Goal: Task Accomplishment & Management: Complete application form

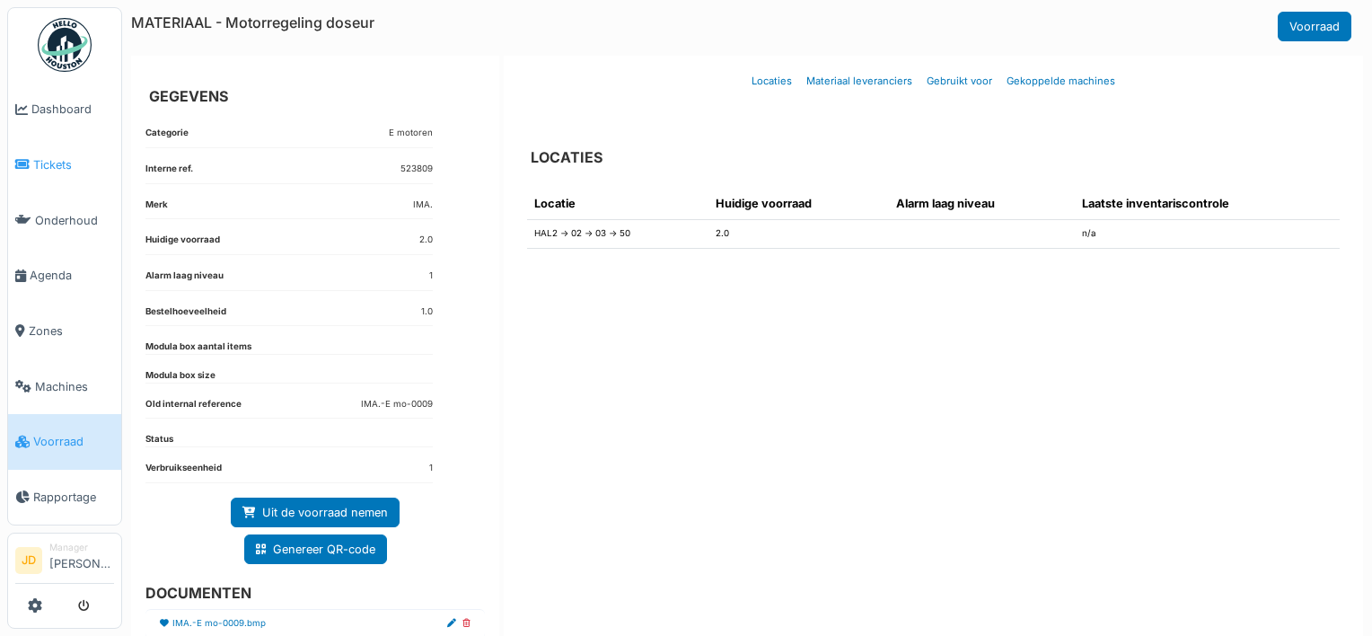
click at [47, 169] on span "Tickets" at bounding box center [73, 164] width 81 height 17
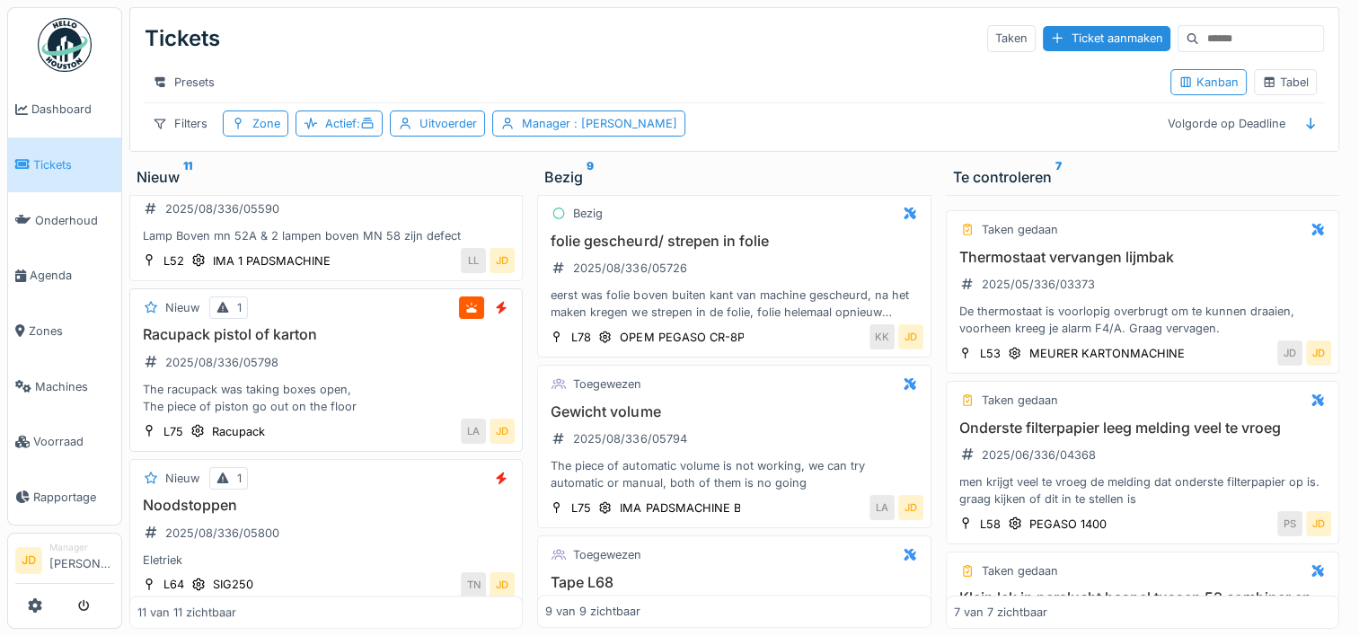
scroll to position [1423, 0]
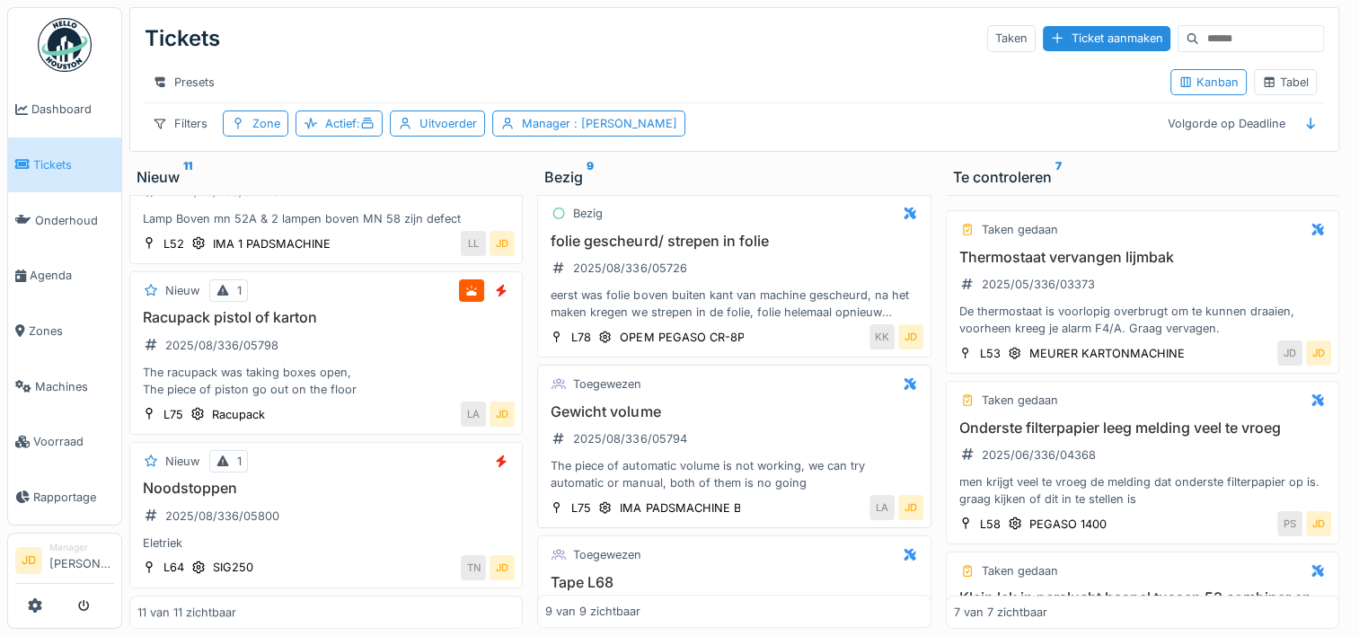
click at [751, 418] on h3 "Gewicht volume" at bounding box center [733, 411] width 377 height 17
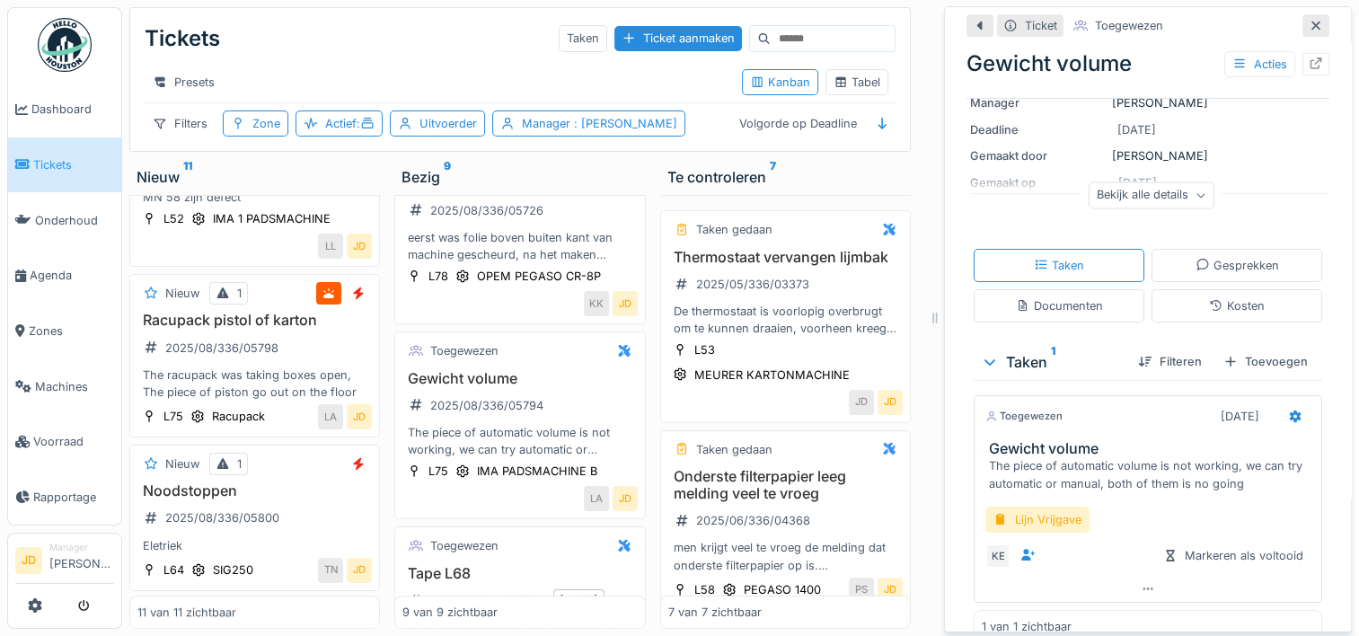
scroll to position [219, 0]
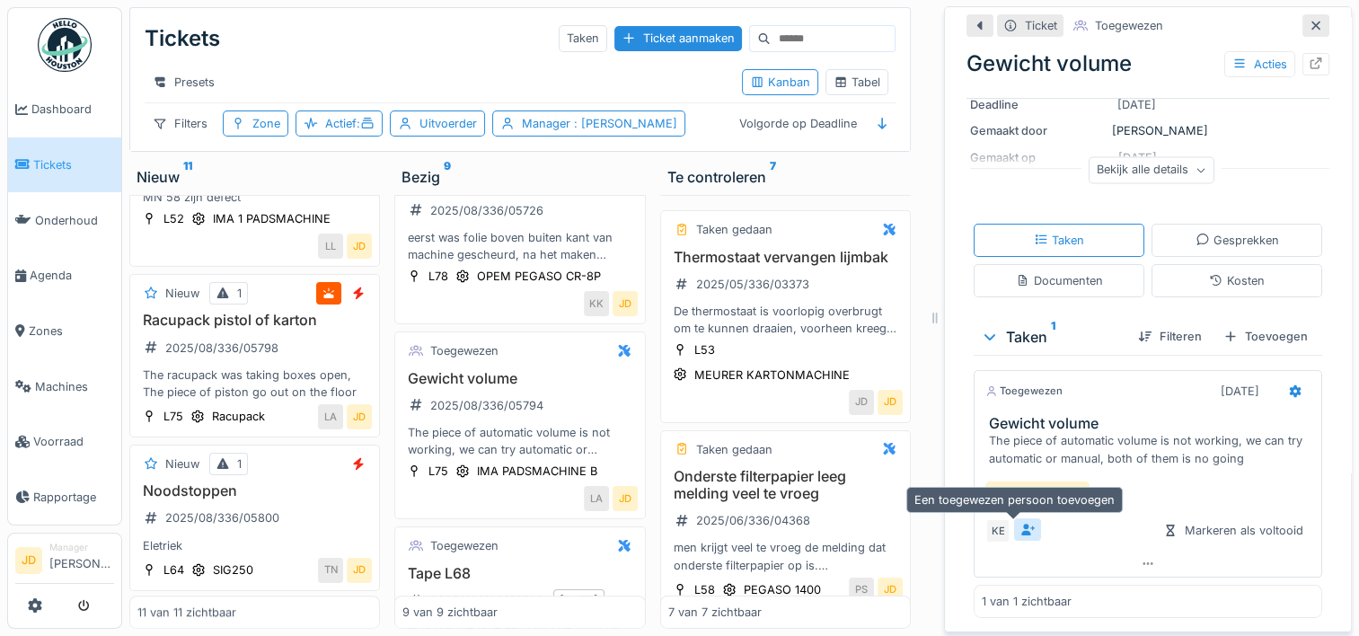
click at [1020, 530] on icon at bounding box center [1027, 530] width 14 height 12
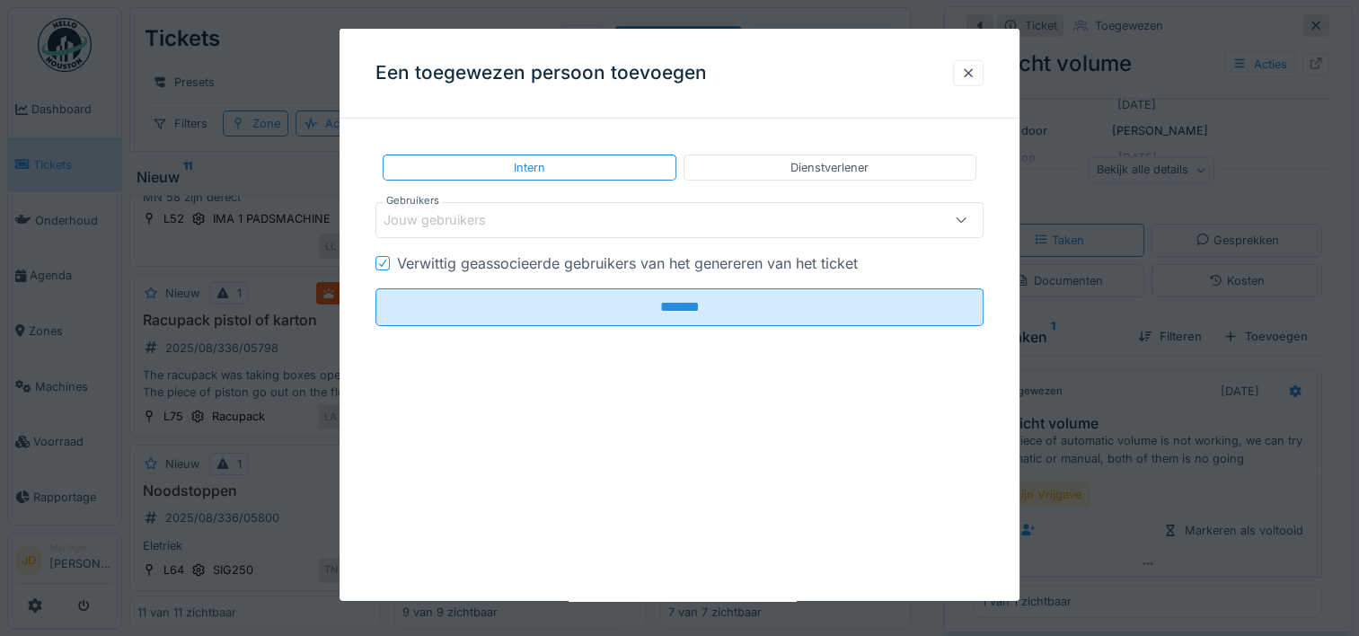
click at [500, 225] on div "Jouw gebruikers" at bounding box center [447, 220] width 128 height 20
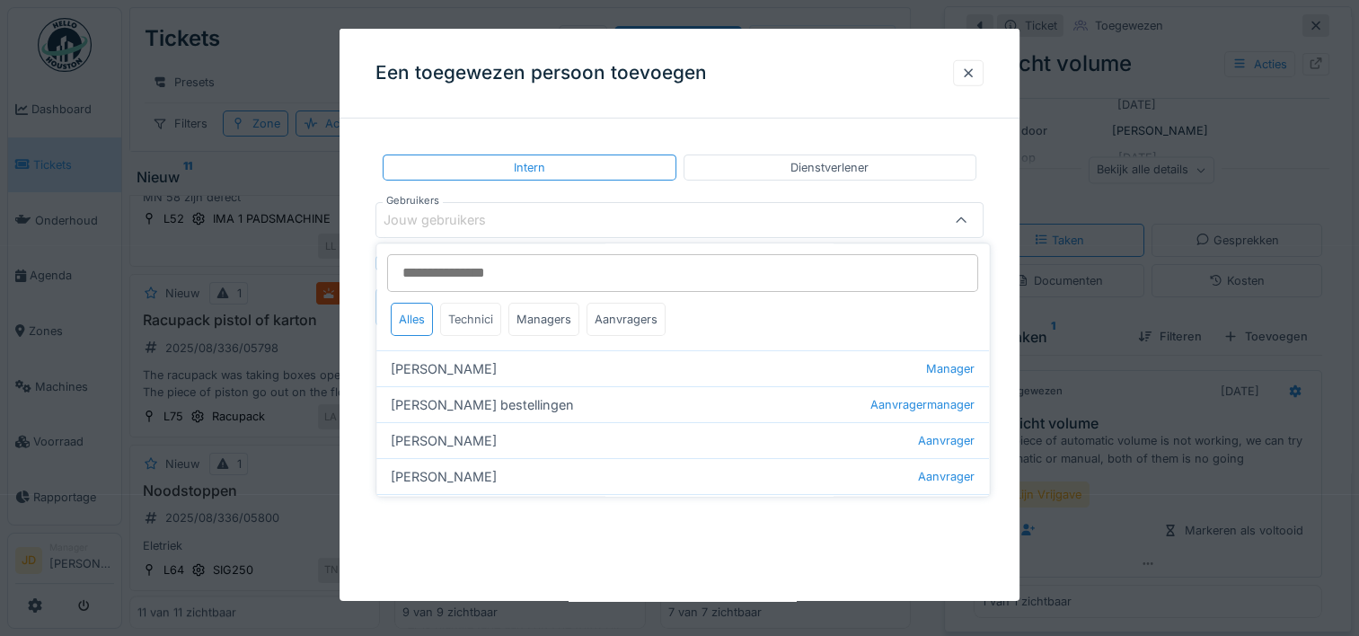
click at [478, 317] on div "Technici" at bounding box center [470, 319] width 61 height 33
click at [553, 320] on div "Managers" at bounding box center [543, 319] width 71 height 33
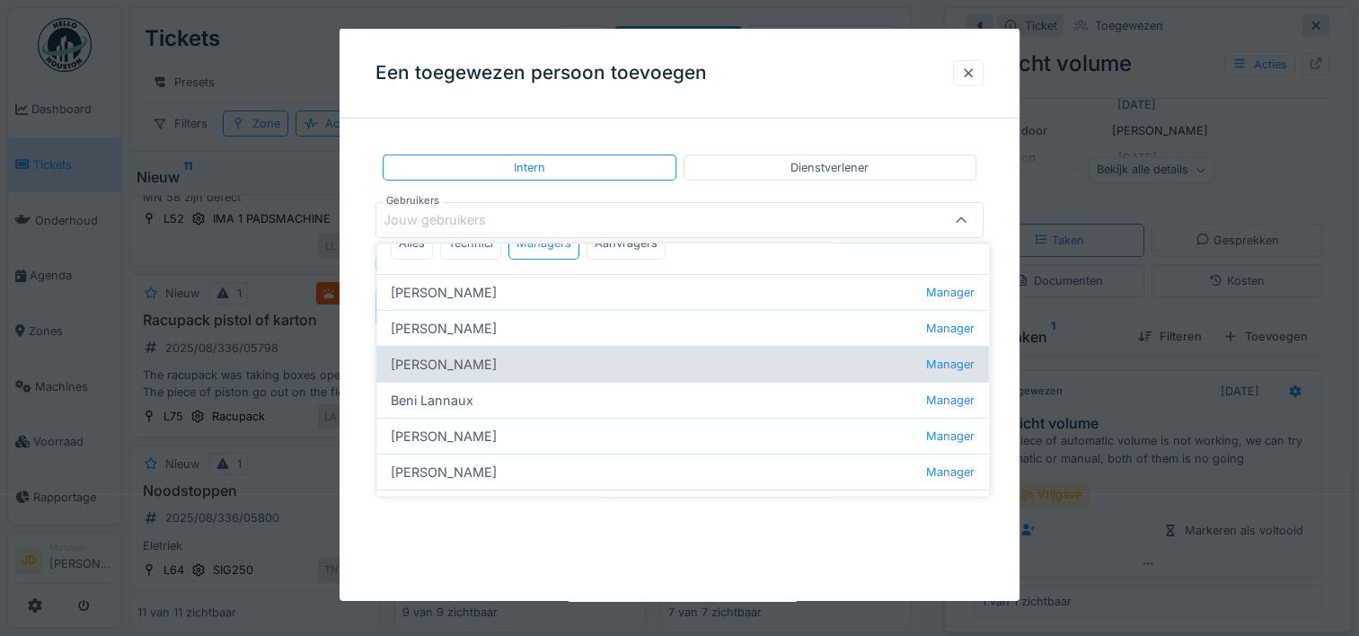
scroll to position [180, 0]
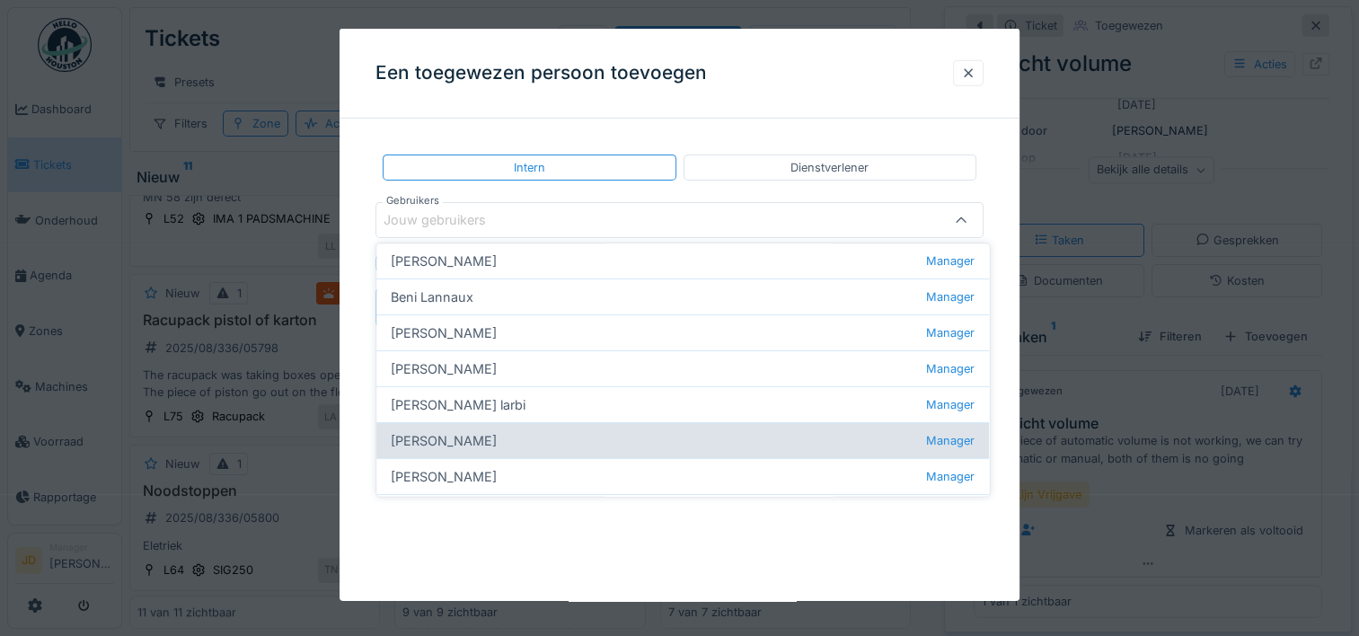
click at [467, 438] on div "Jasper De wit Manager" at bounding box center [682, 441] width 612 height 36
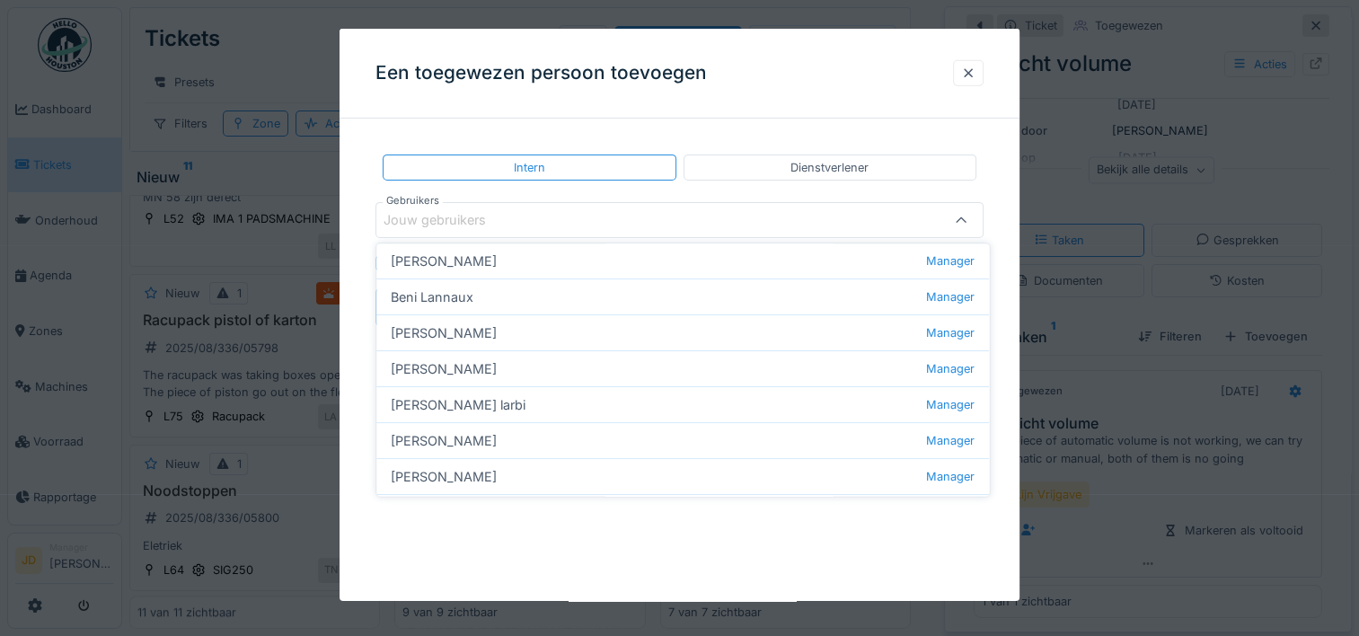
type input "****"
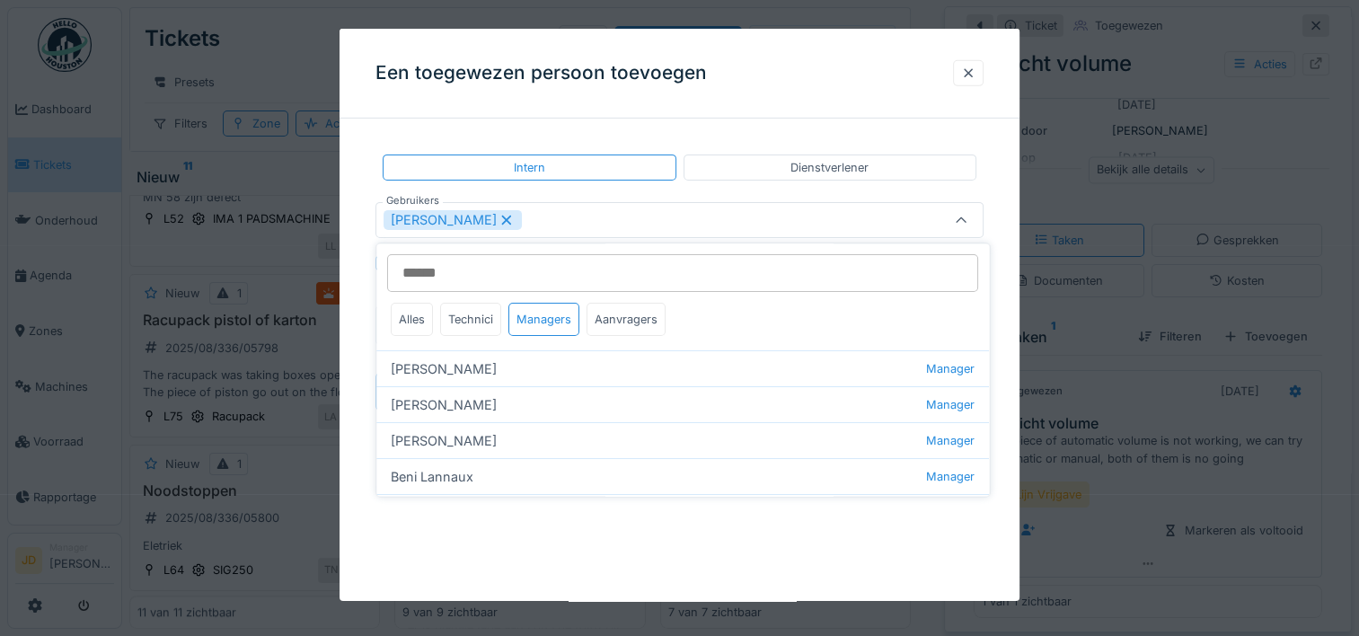
click at [966, 221] on icon at bounding box center [961, 221] width 14 height 12
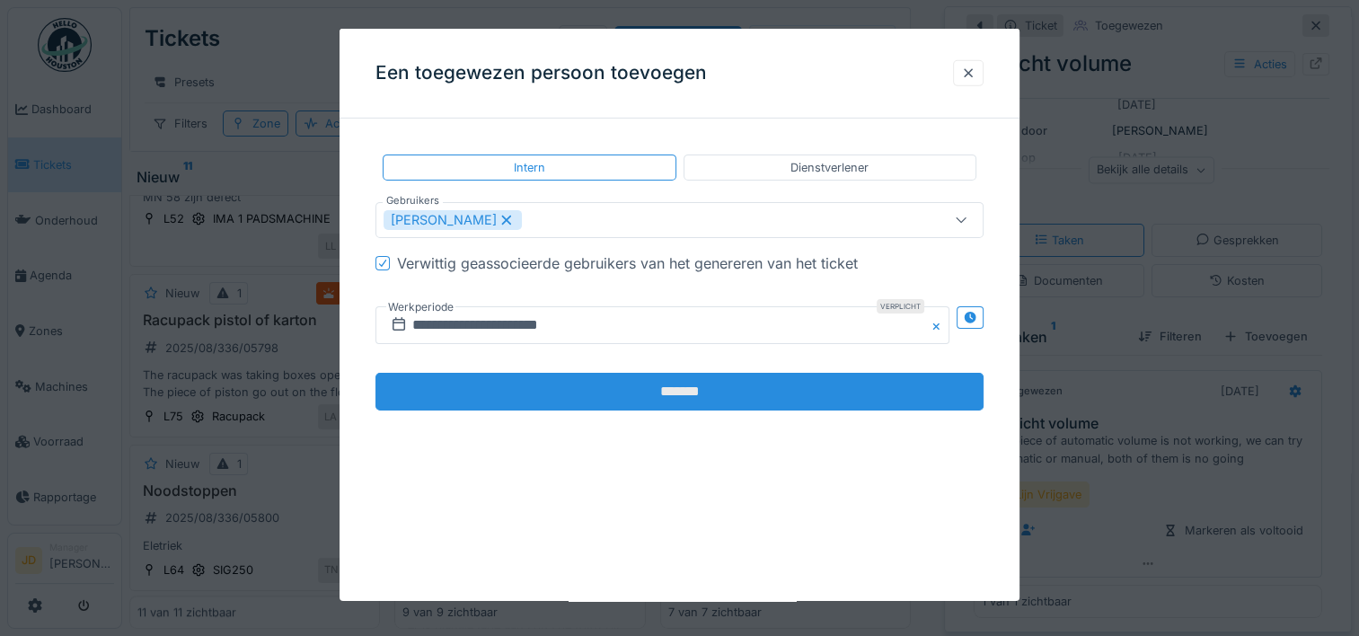
click at [568, 374] on input "*******" at bounding box center [679, 392] width 608 height 38
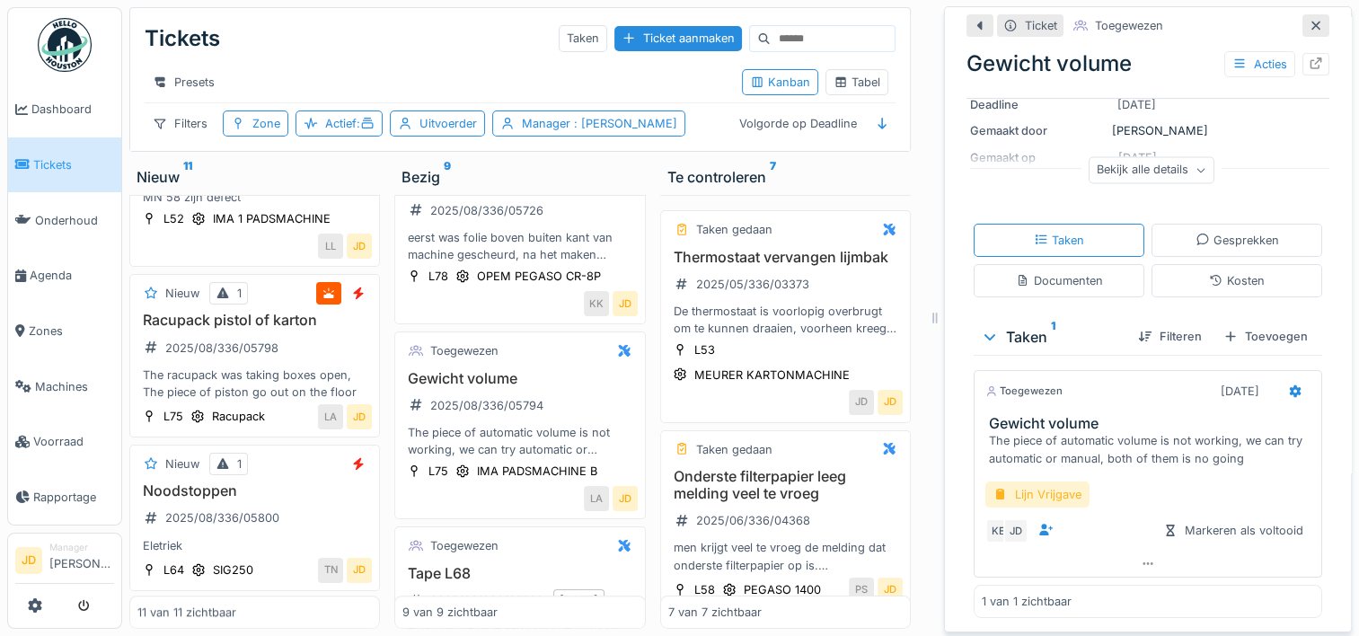
click at [1000, 481] on div "Lijn Vrijgave" at bounding box center [1037, 494] width 104 height 26
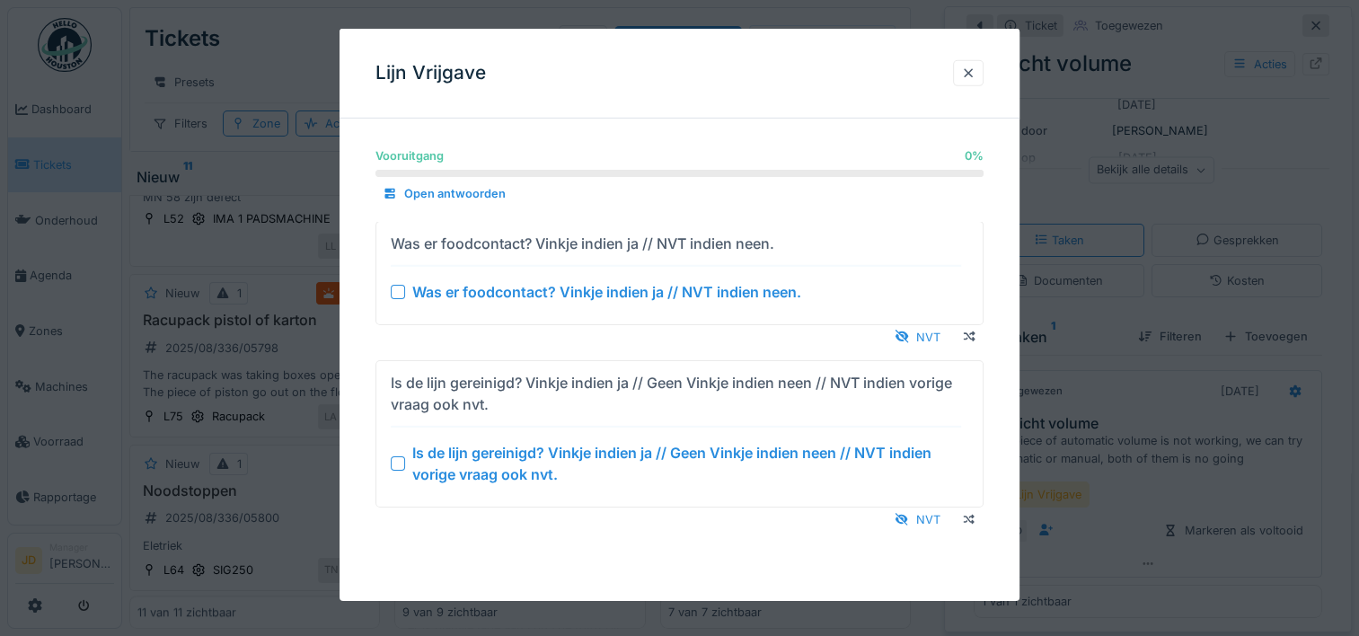
click at [401, 461] on div at bounding box center [398, 463] width 14 height 14
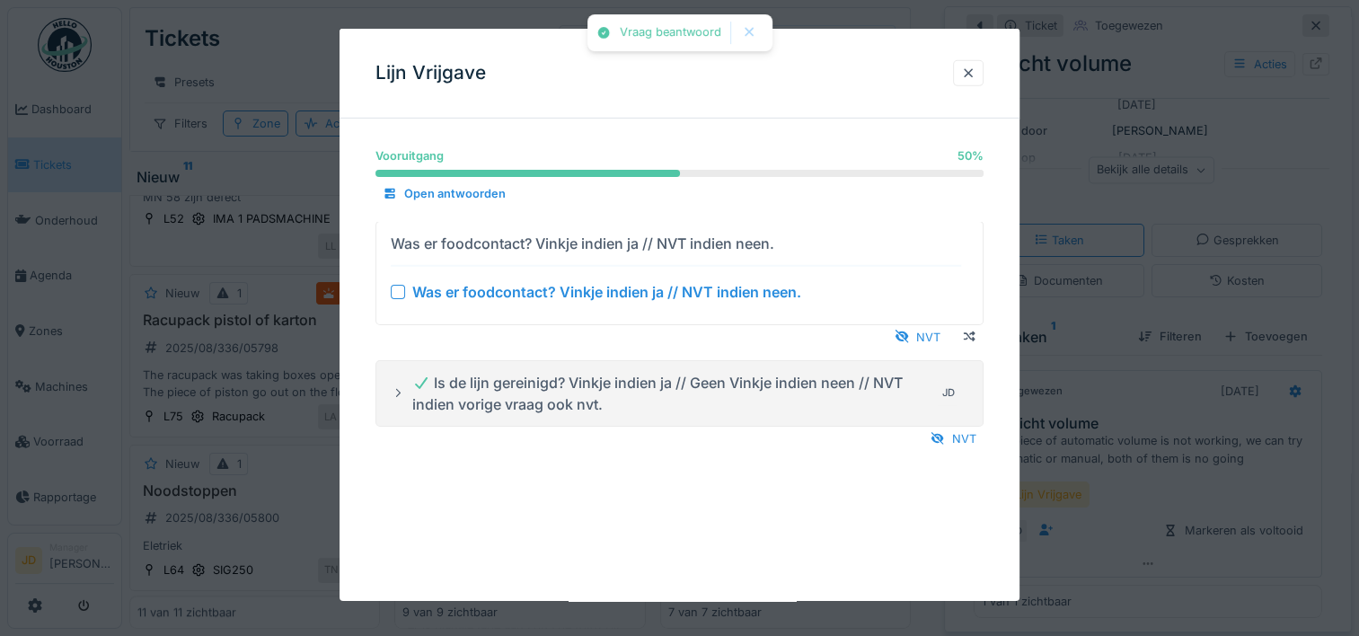
click at [394, 278] on div "Was er foodcontact? Vinkje indien ja // NVT indien neen. Was er foodcontact? Vi…" at bounding box center [676, 272] width 570 height 88
click at [397, 294] on div at bounding box center [398, 291] width 14 height 14
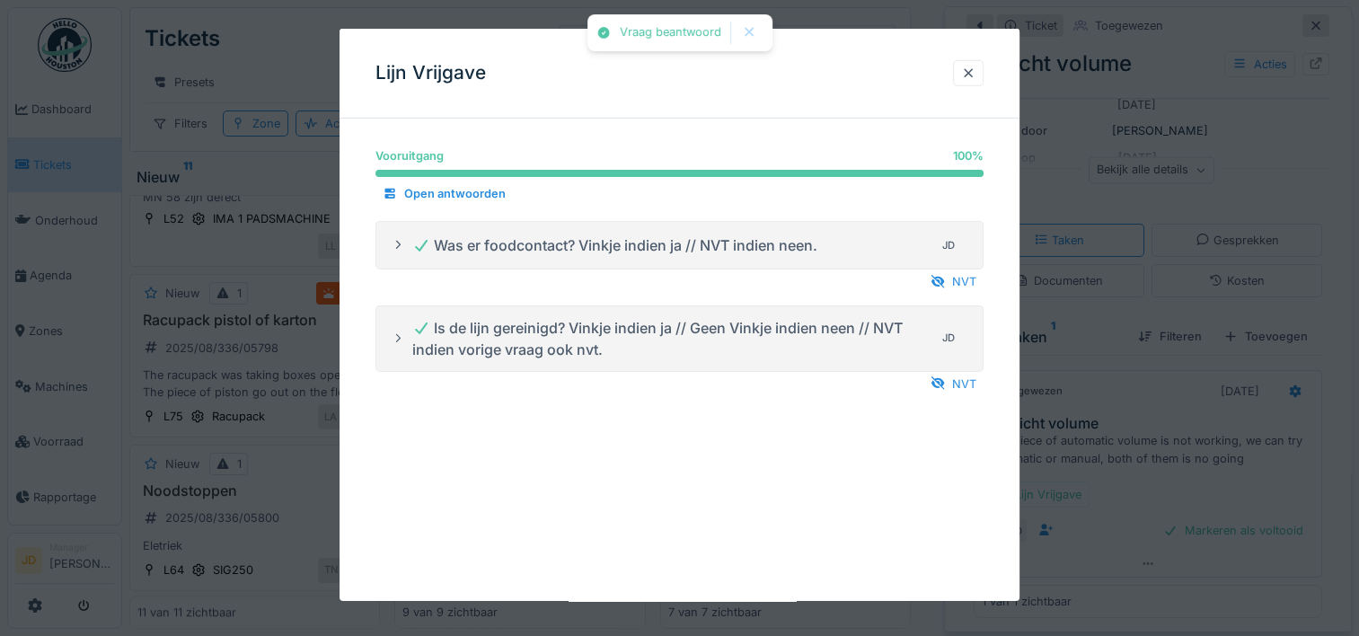
click at [1139, 514] on div at bounding box center [679, 318] width 1359 height 636
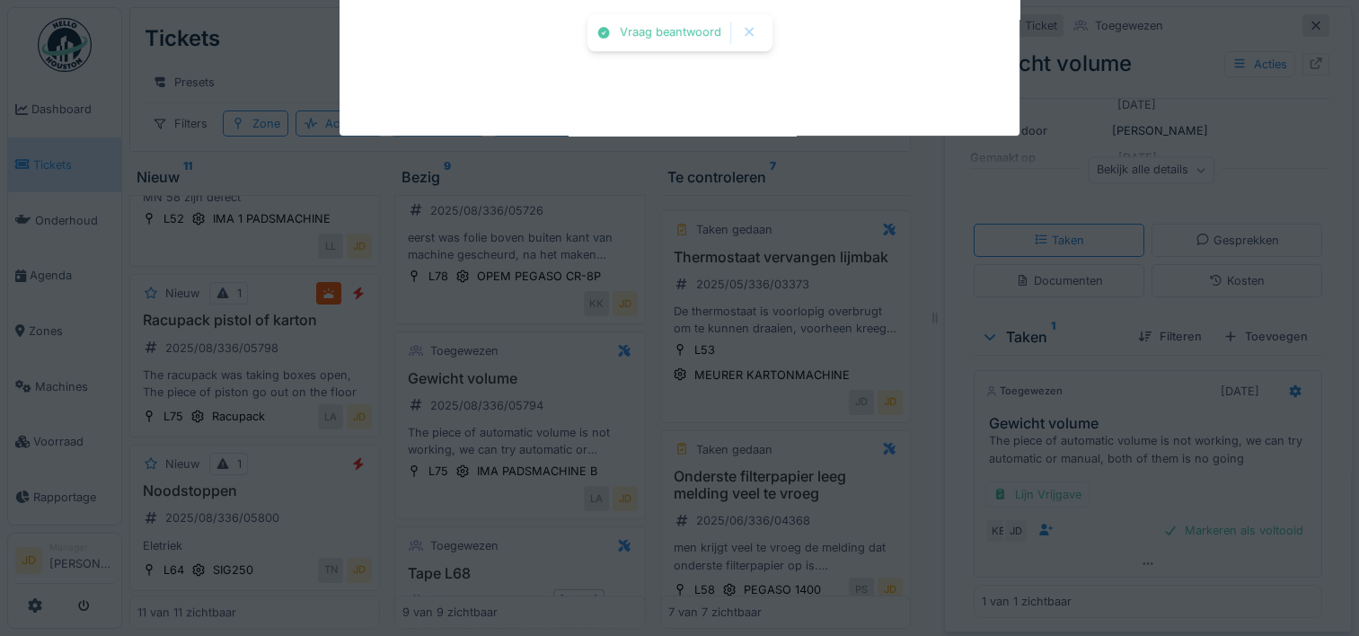
click at [1171, 536] on div "Vraag beantwoord Vraag beantwoord Annuleren Tickets Taken Ticket aanmaken Prese…" at bounding box center [740, 318] width 1237 height 636
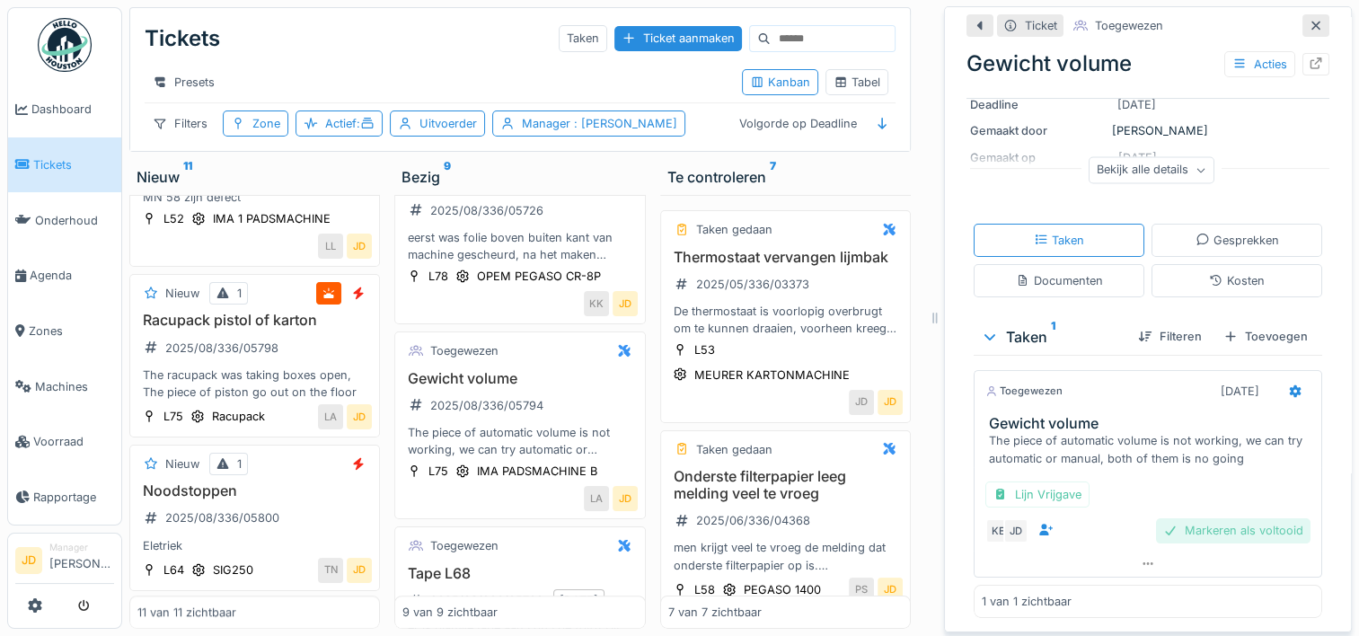
click at [1193, 527] on div "Markeren als voltooid" at bounding box center [1233, 530] width 154 height 24
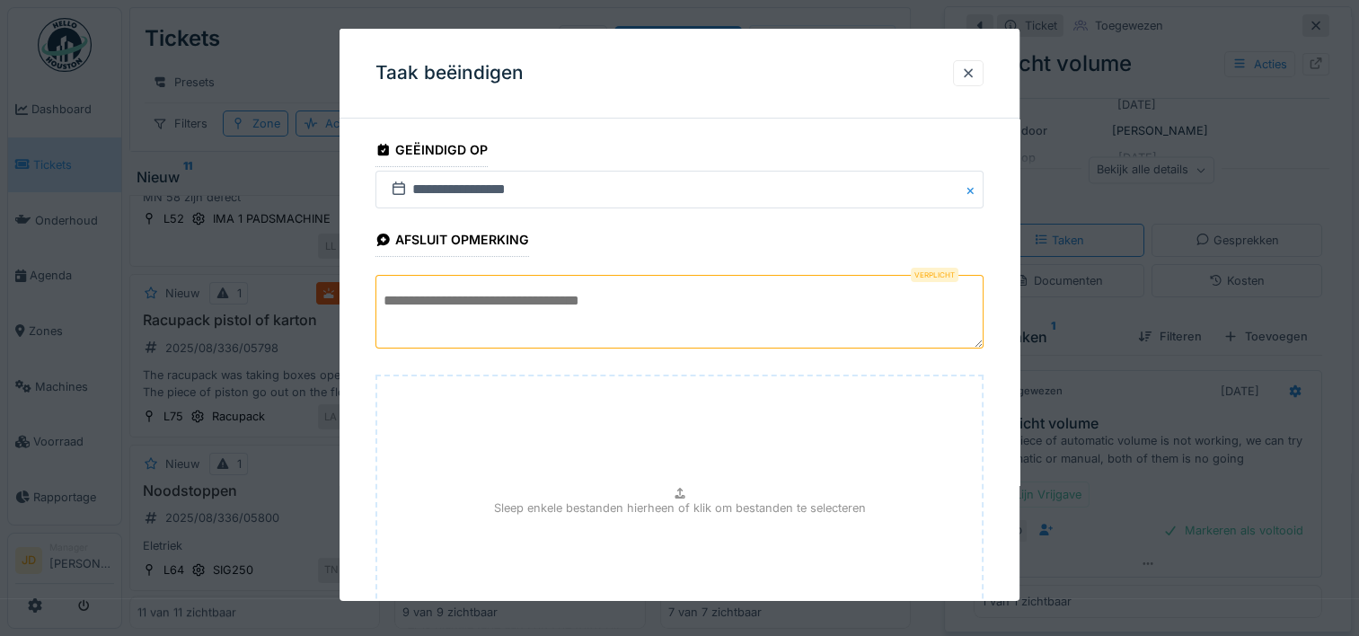
click at [542, 298] on textarea at bounding box center [679, 312] width 608 height 74
click at [673, 171] on input "**********" at bounding box center [679, 190] width 608 height 38
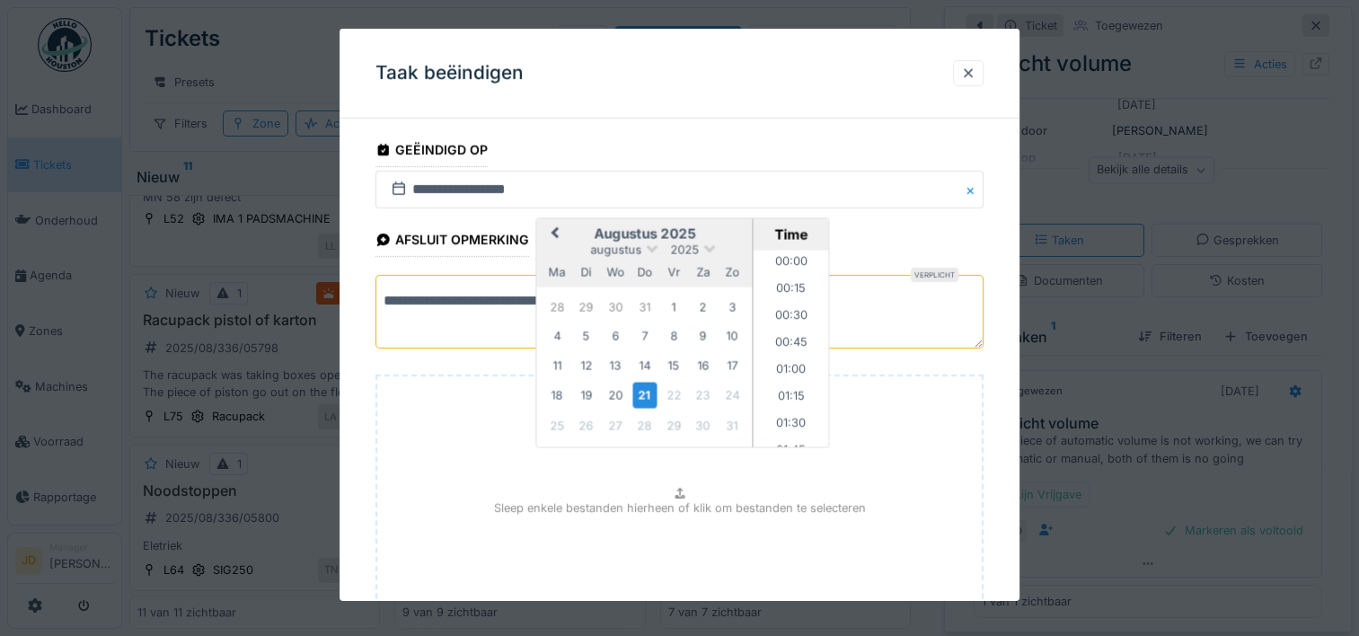
scroll to position [2259, 0]
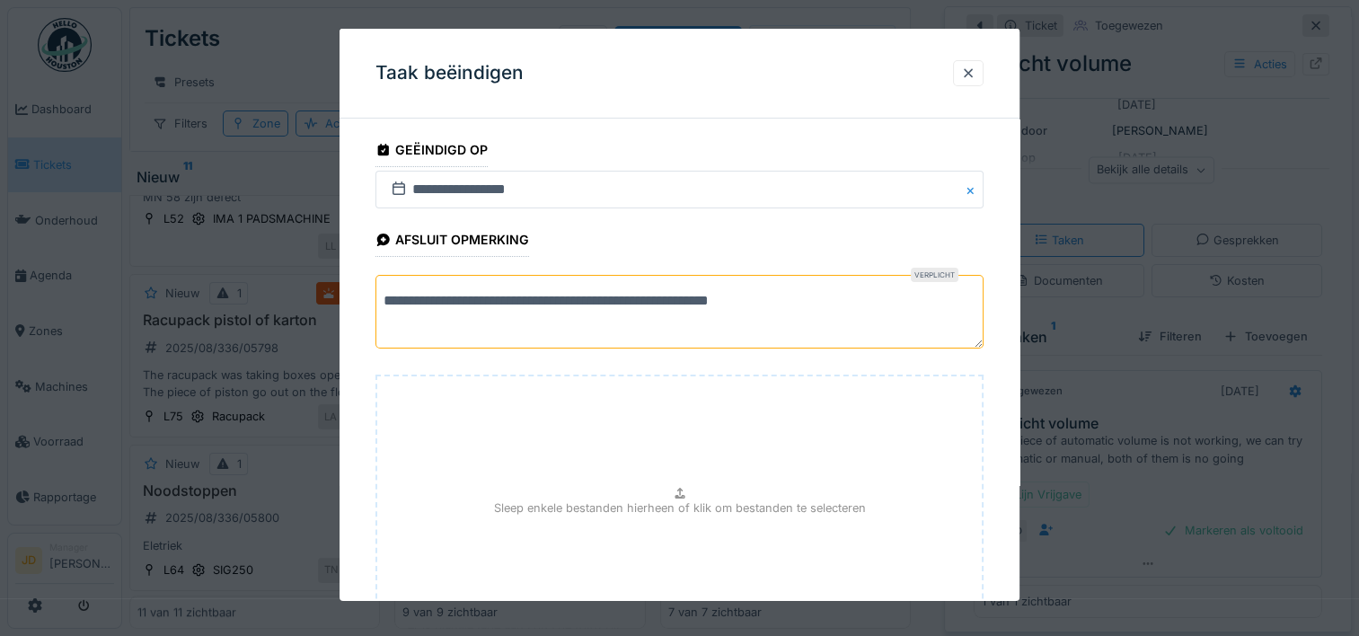
click at [884, 282] on textarea "**********" at bounding box center [679, 312] width 608 height 74
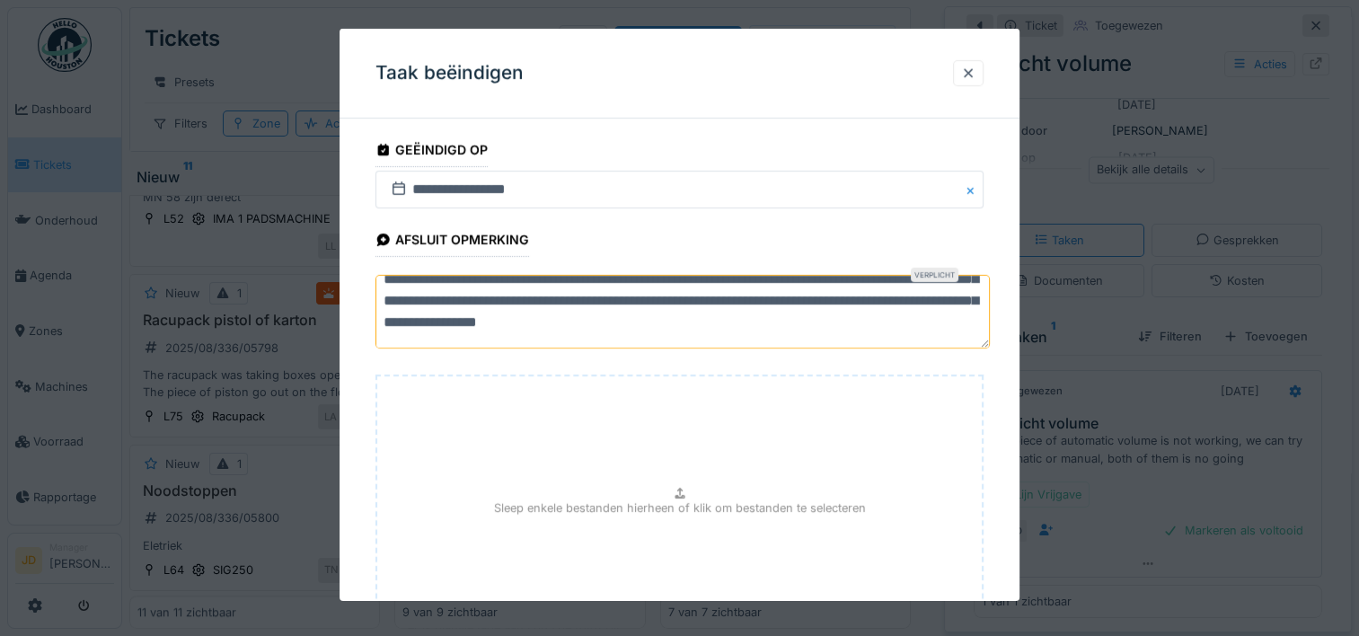
scroll to position [158, 0]
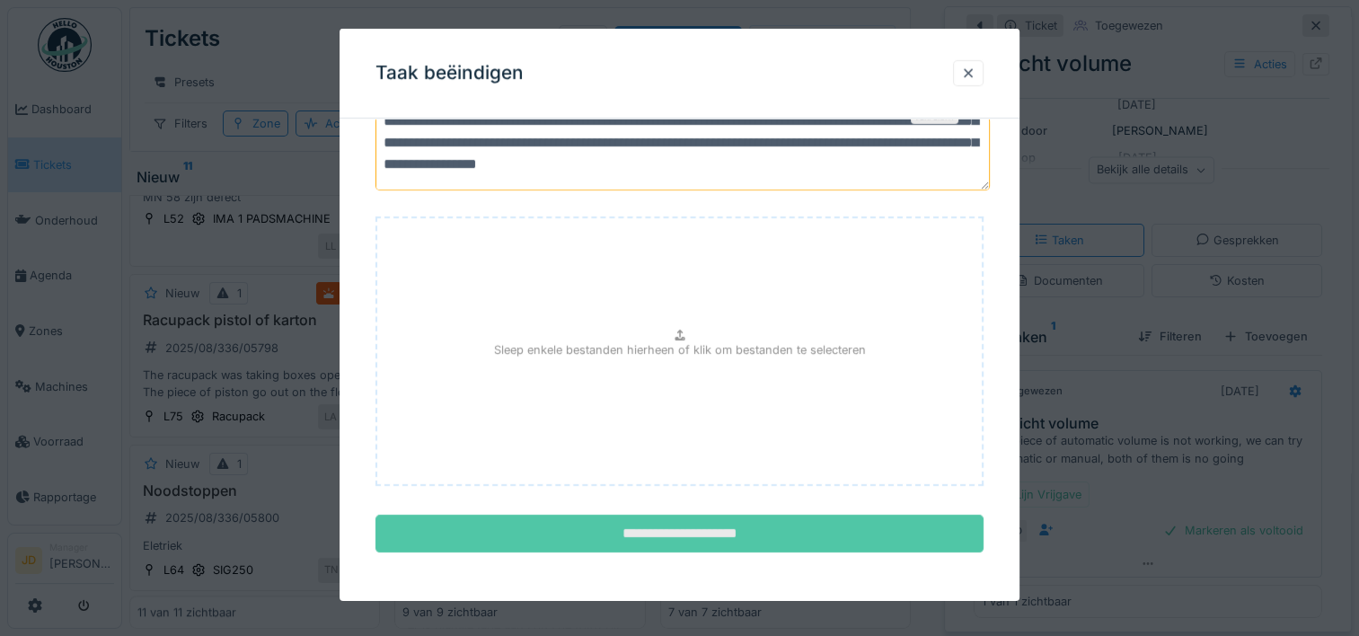
type textarea "**********"
click at [794, 528] on input "**********" at bounding box center [679, 534] width 608 height 38
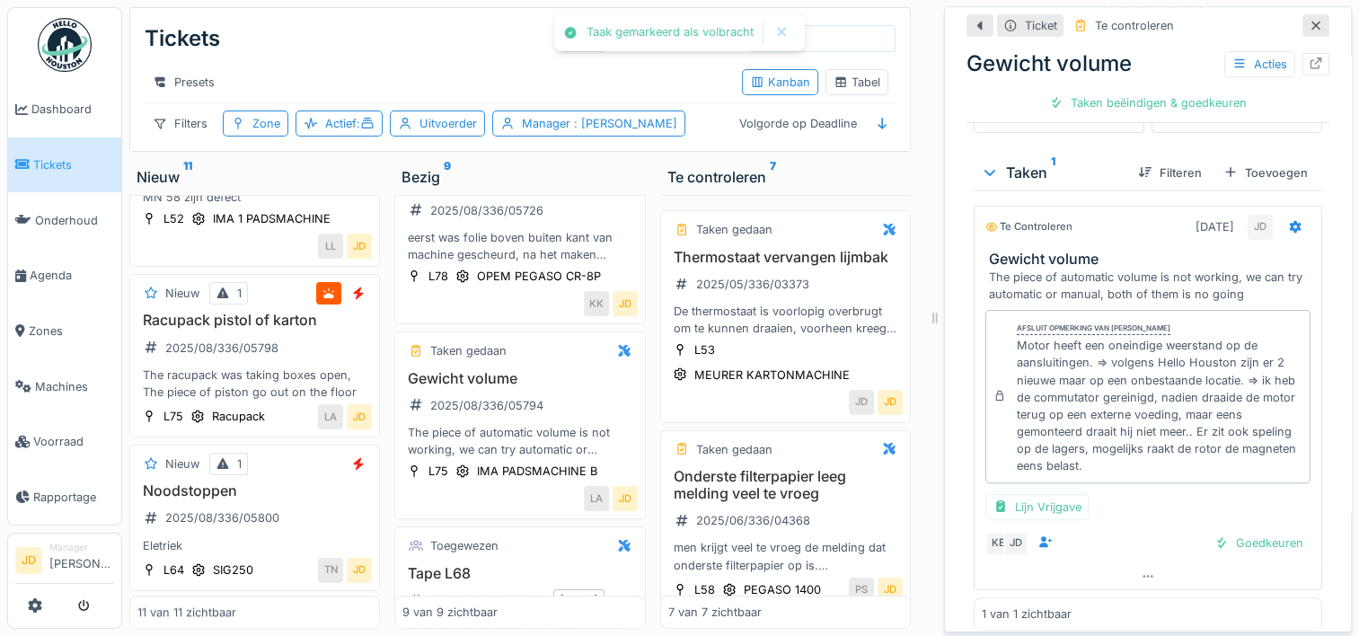
scroll to position [420, 0]
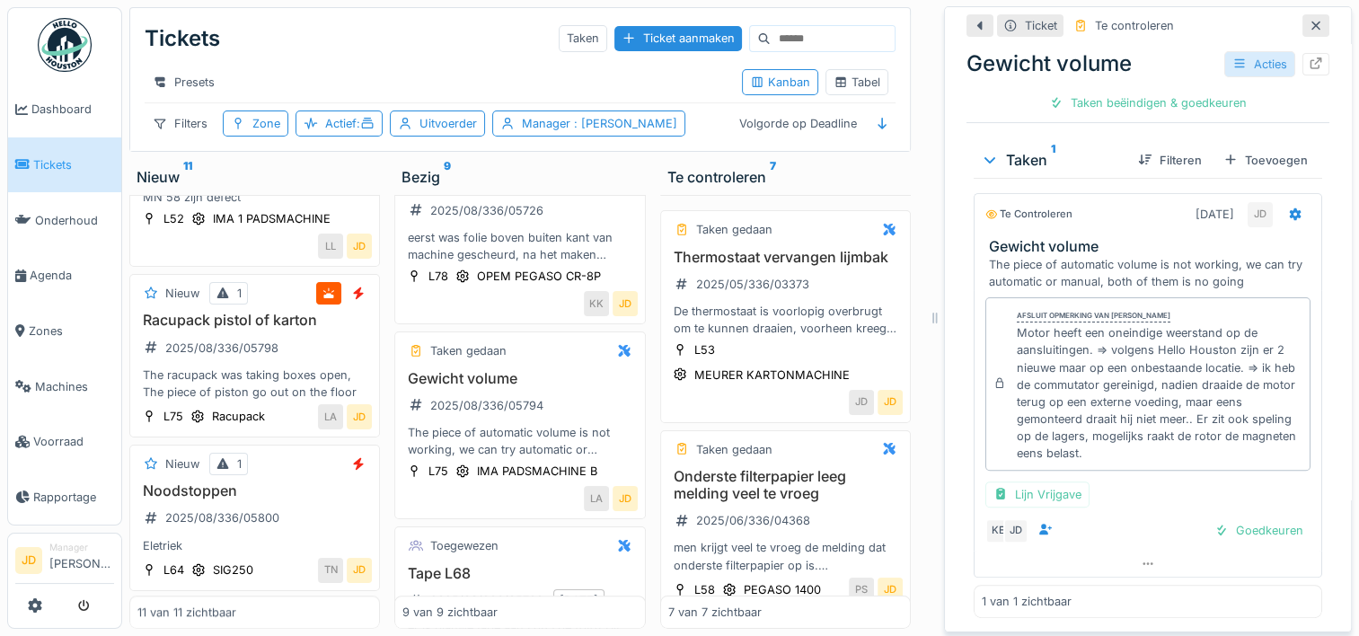
click at [1234, 59] on icon at bounding box center [1239, 63] width 10 height 9
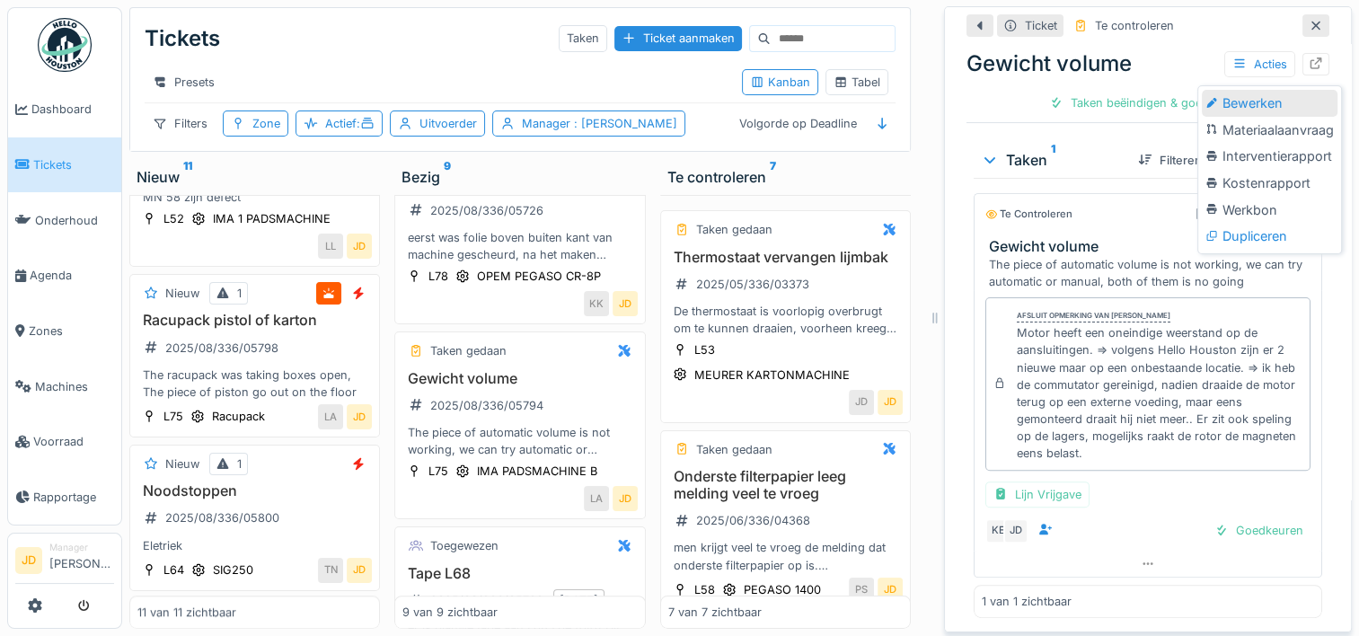
click at [1244, 92] on div "Bewerken" at bounding box center [1270, 103] width 136 height 27
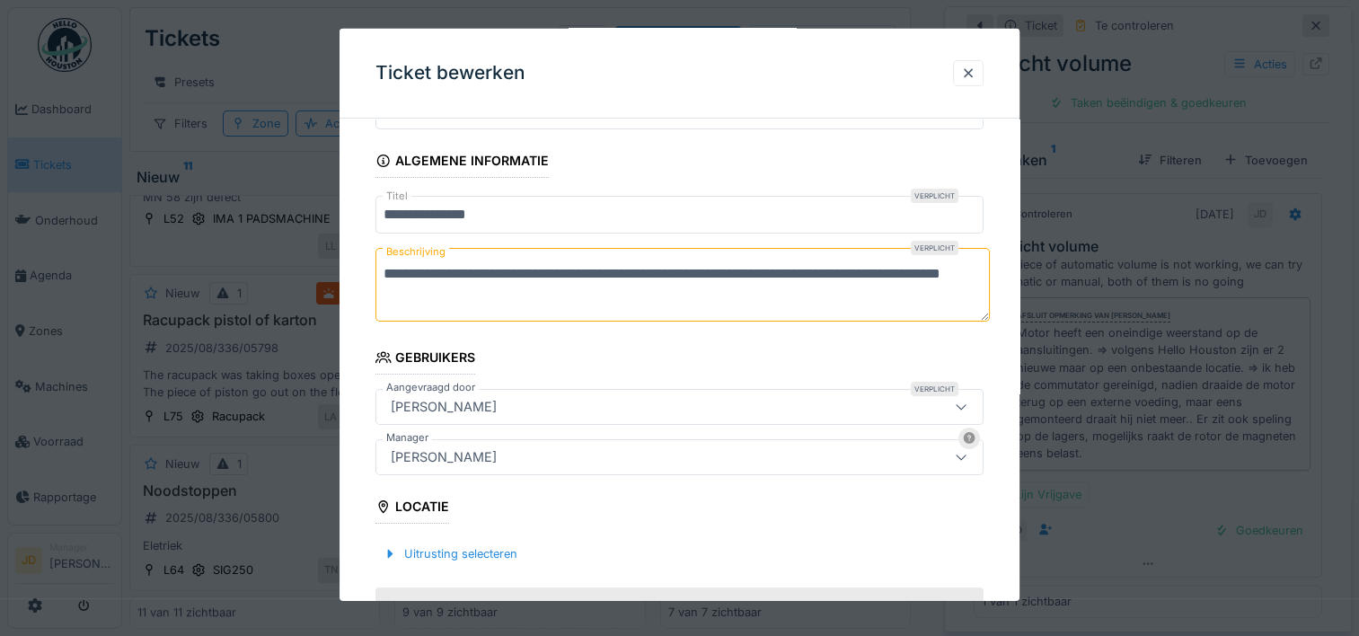
scroll to position [101, 0]
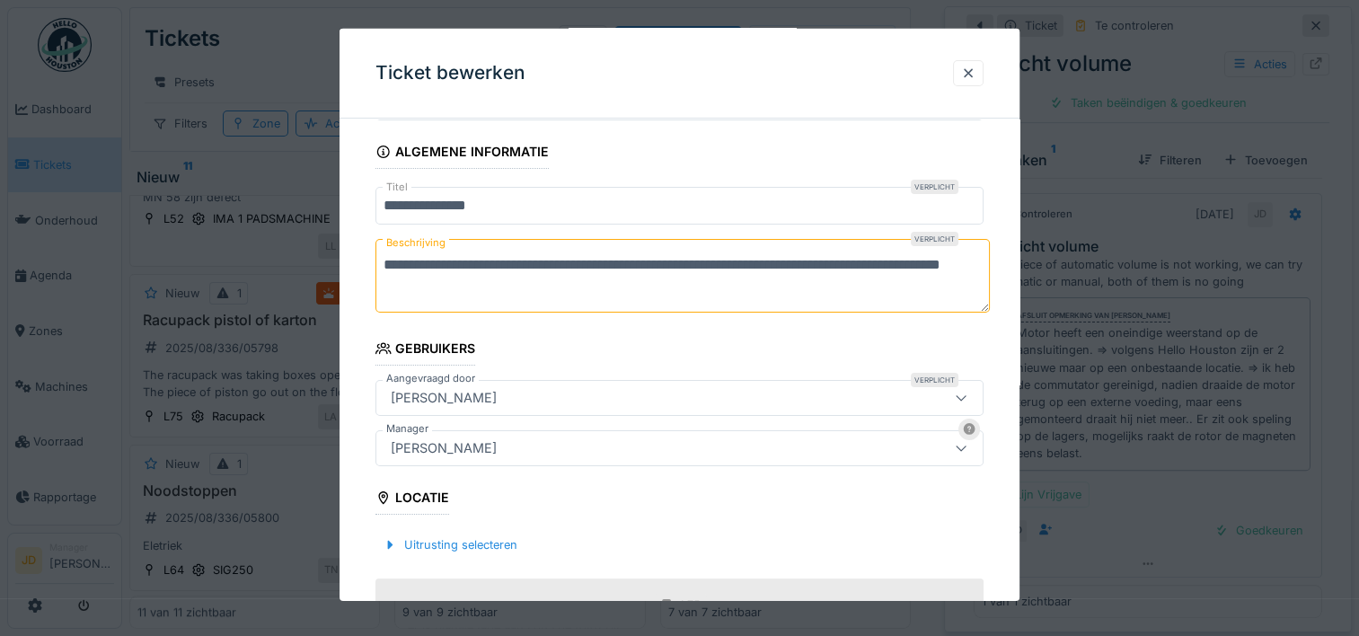
click at [551, 438] on div "[PERSON_NAME]" at bounding box center [642, 448] width 518 height 20
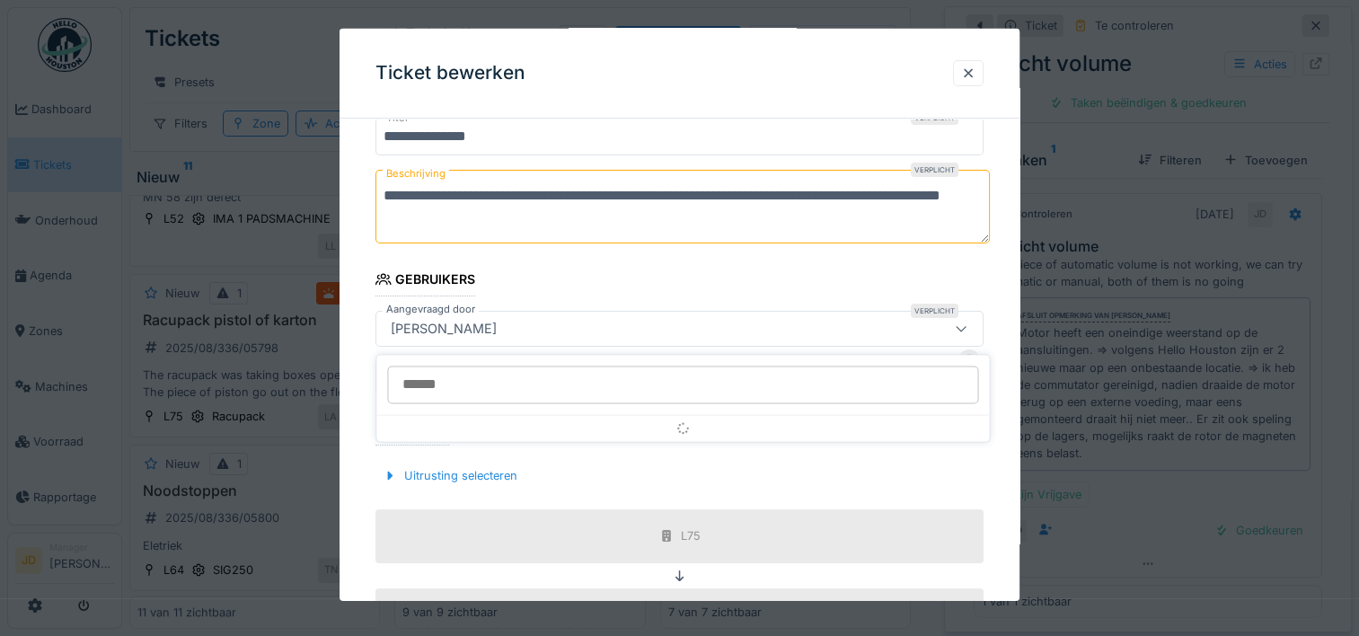
scroll to position [233, 0]
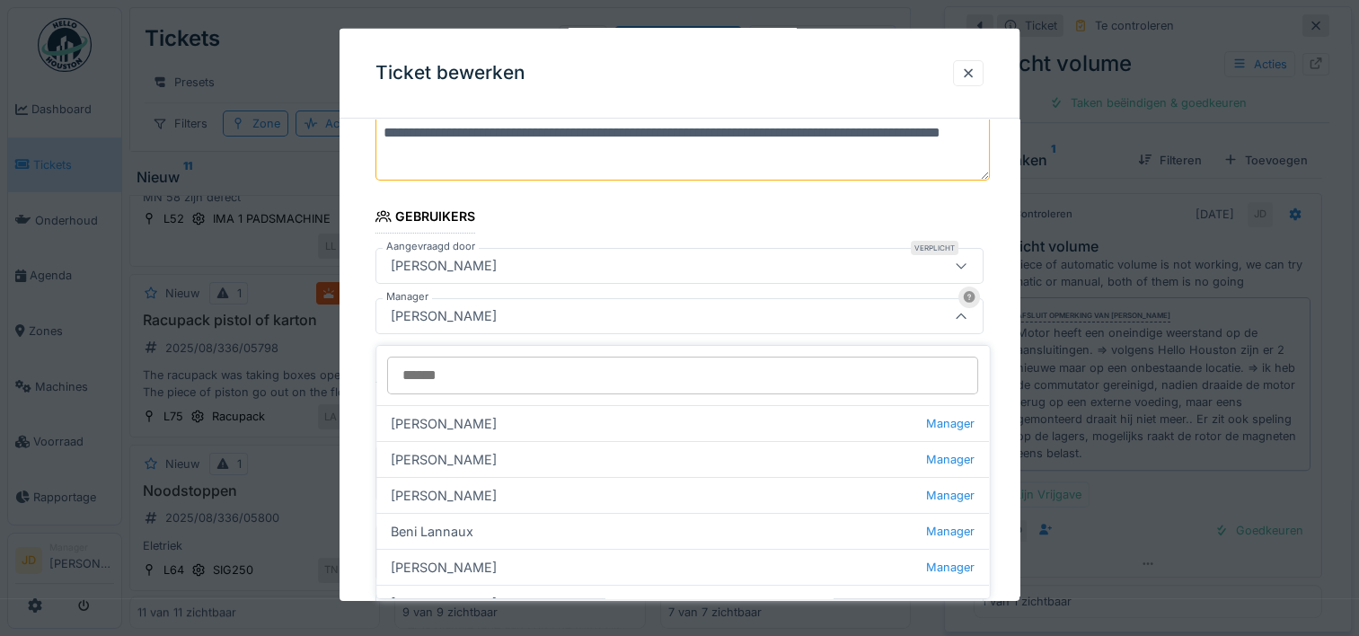
click at [576, 370] on input "Manager" at bounding box center [682, 376] width 591 height 38
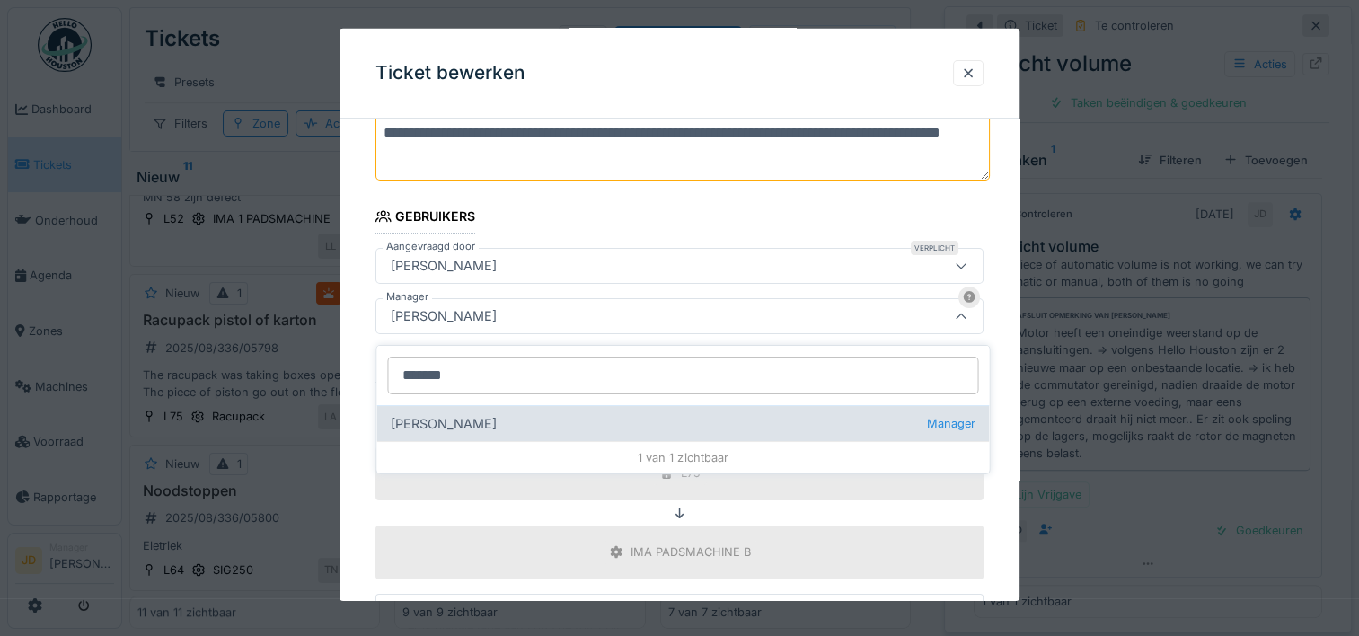
type input "*******"
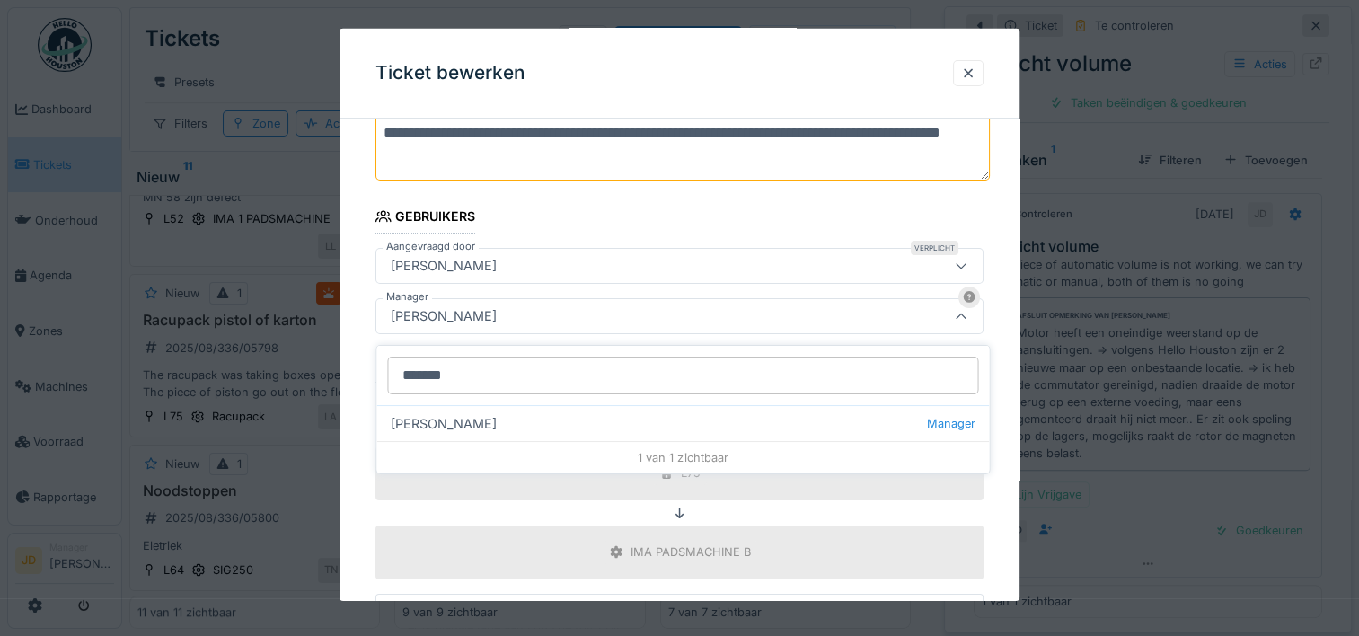
click at [559, 405] on div "Laurens Macris Manager" at bounding box center [682, 423] width 612 height 36
type input "****"
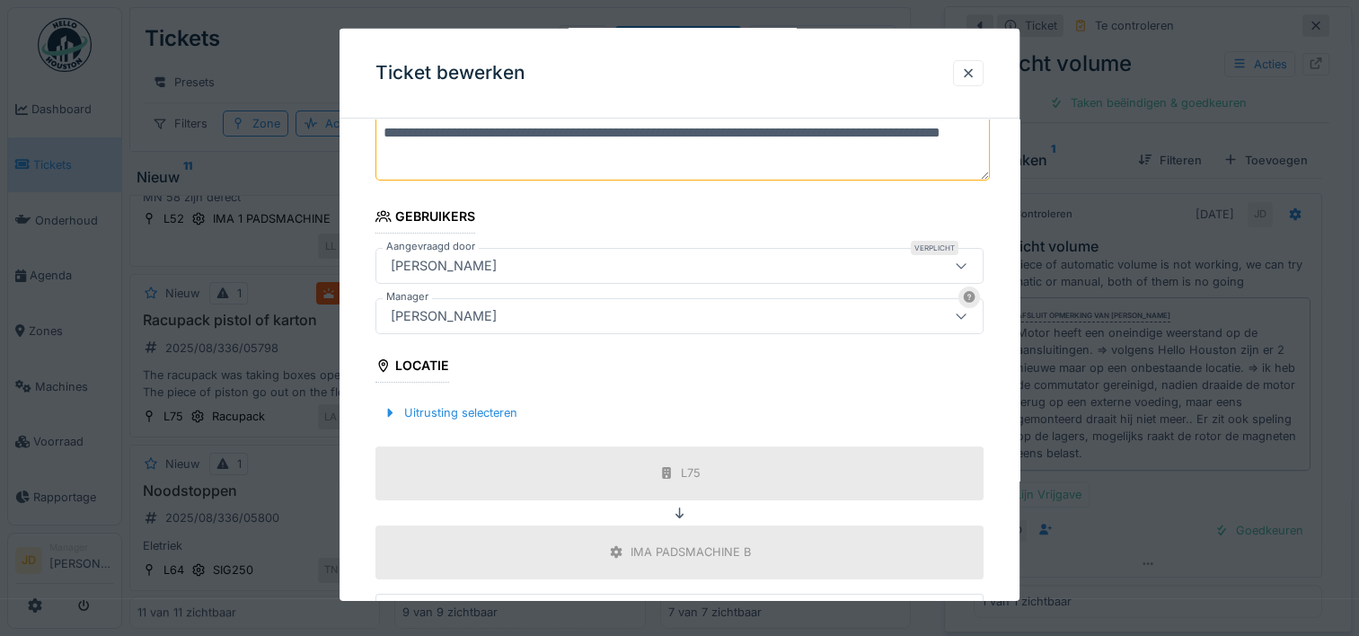
scroll to position [463, 0]
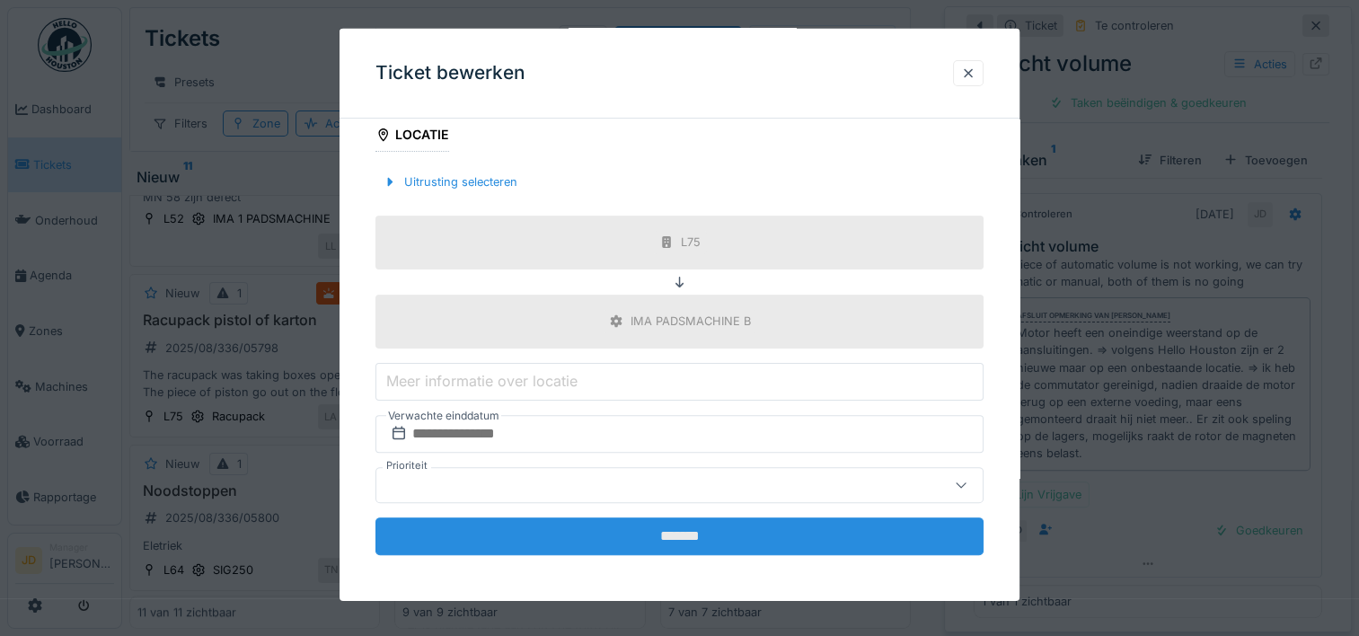
click at [737, 529] on input "*******" at bounding box center [679, 535] width 608 height 38
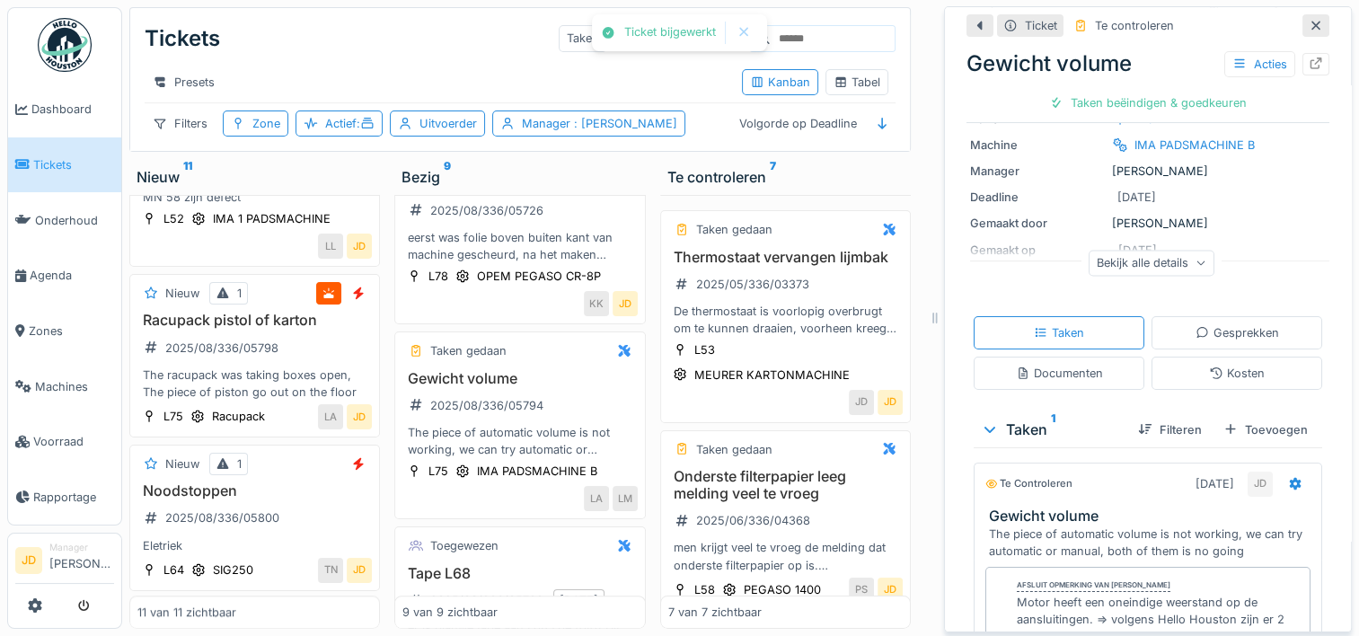
scroll to position [145, 0]
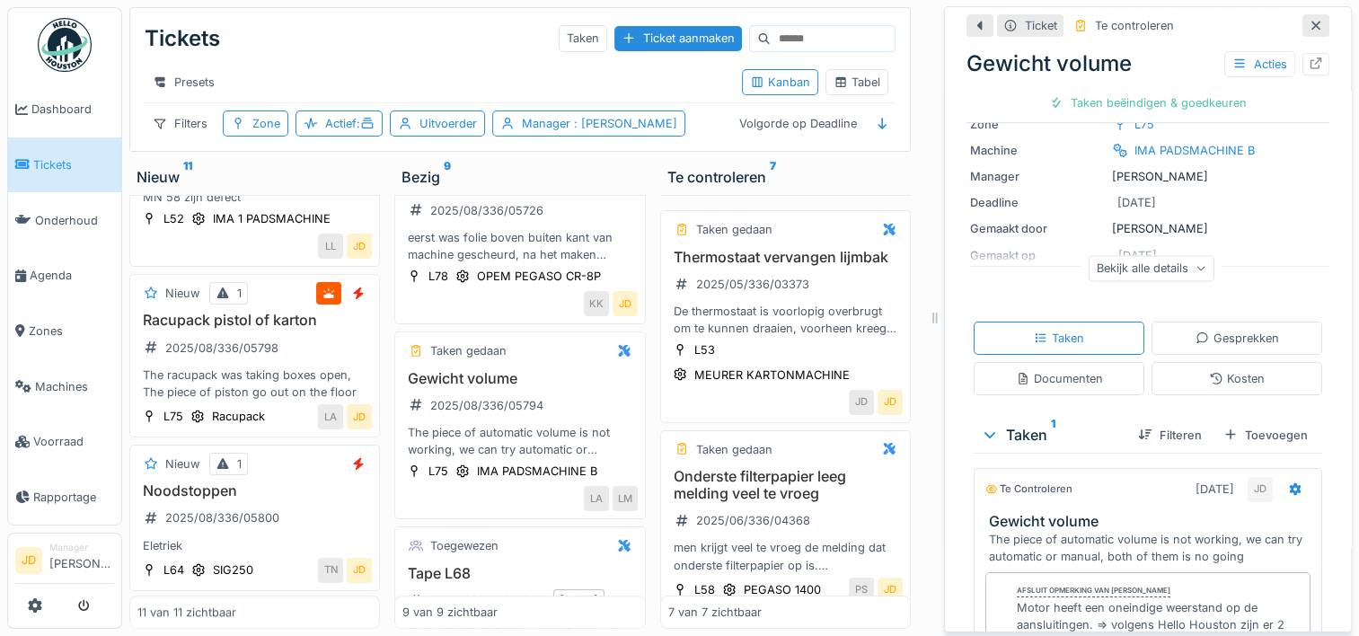
click at [1302, 22] on div at bounding box center [1315, 25] width 27 height 22
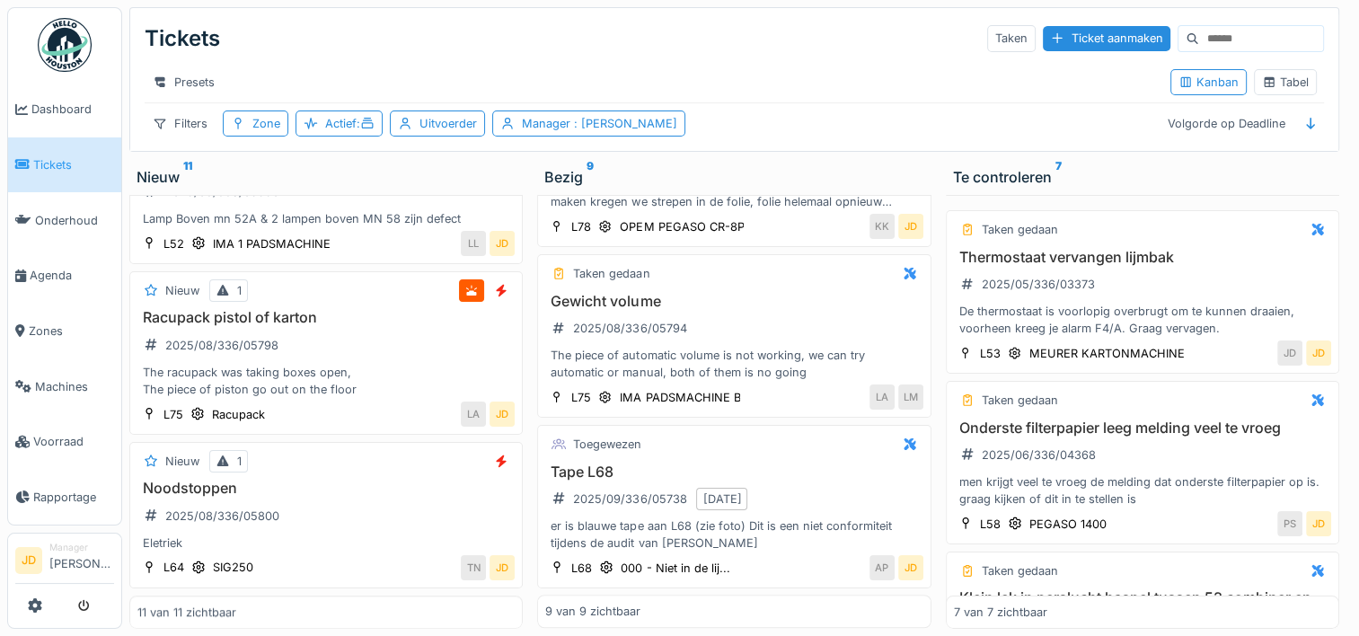
scroll to position [988, 0]
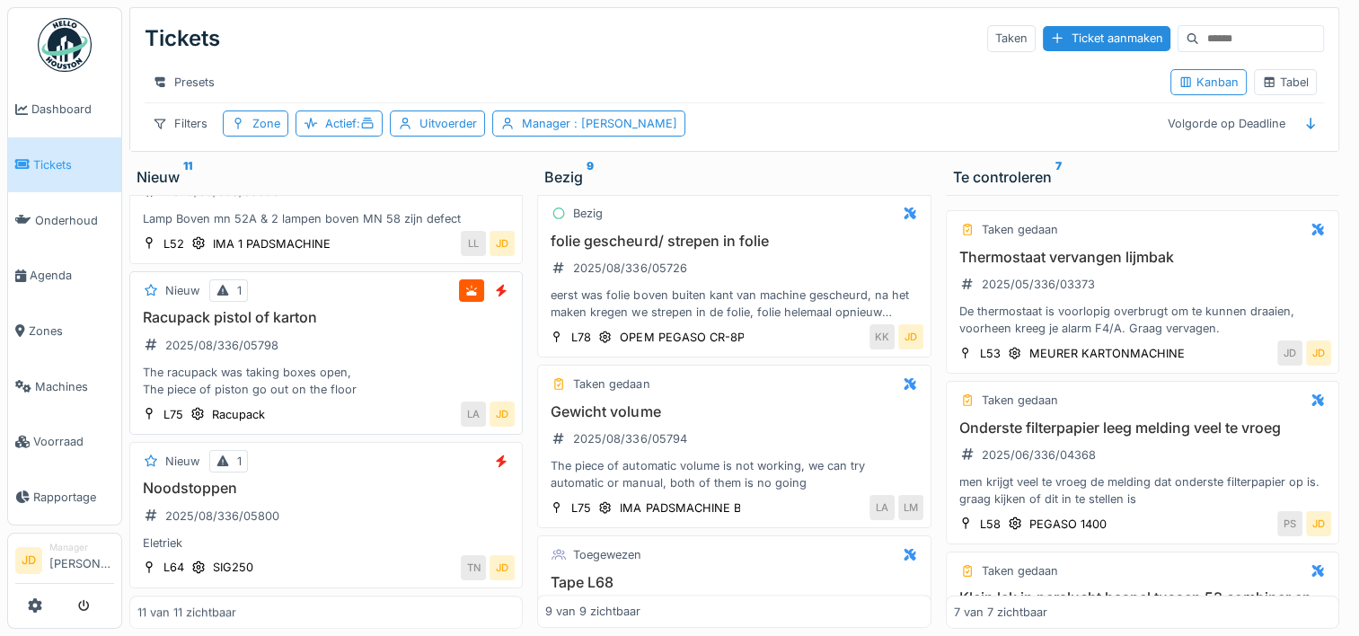
click at [354, 327] on div "Racupack pistol of karton 2025/08/336/05798 The racupack was taking boxes open,…" at bounding box center [325, 353] width 377 height 89
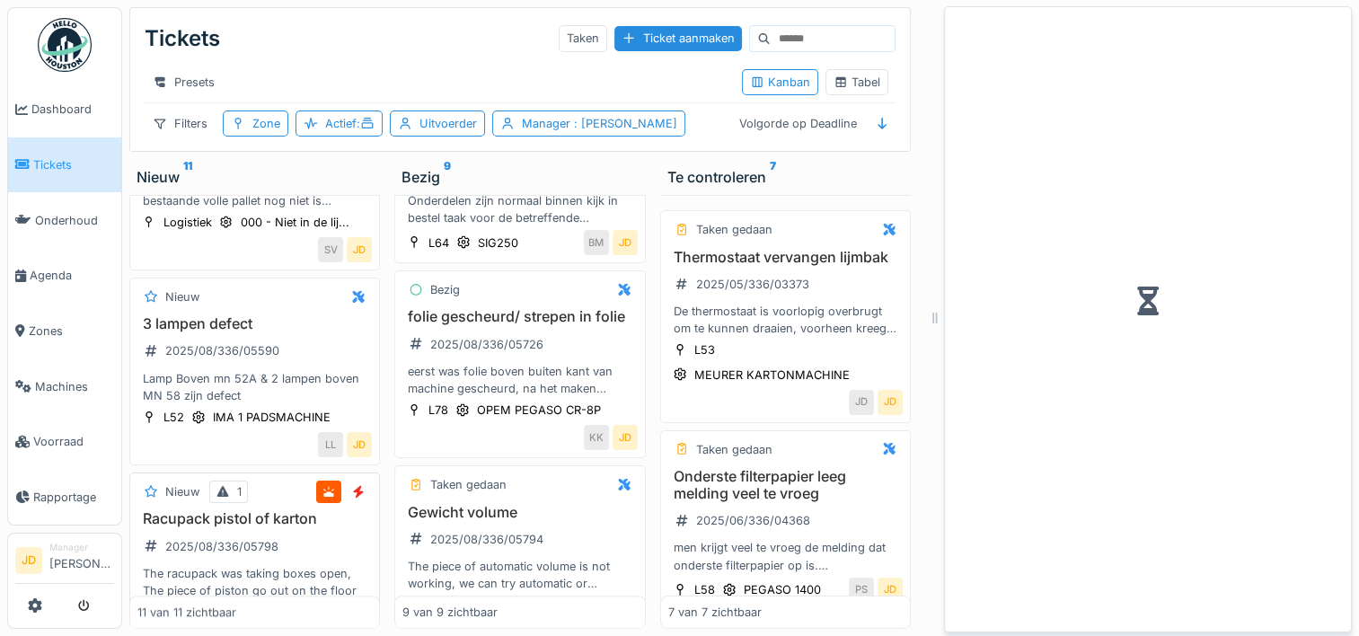
scroll to position [1122, 0]
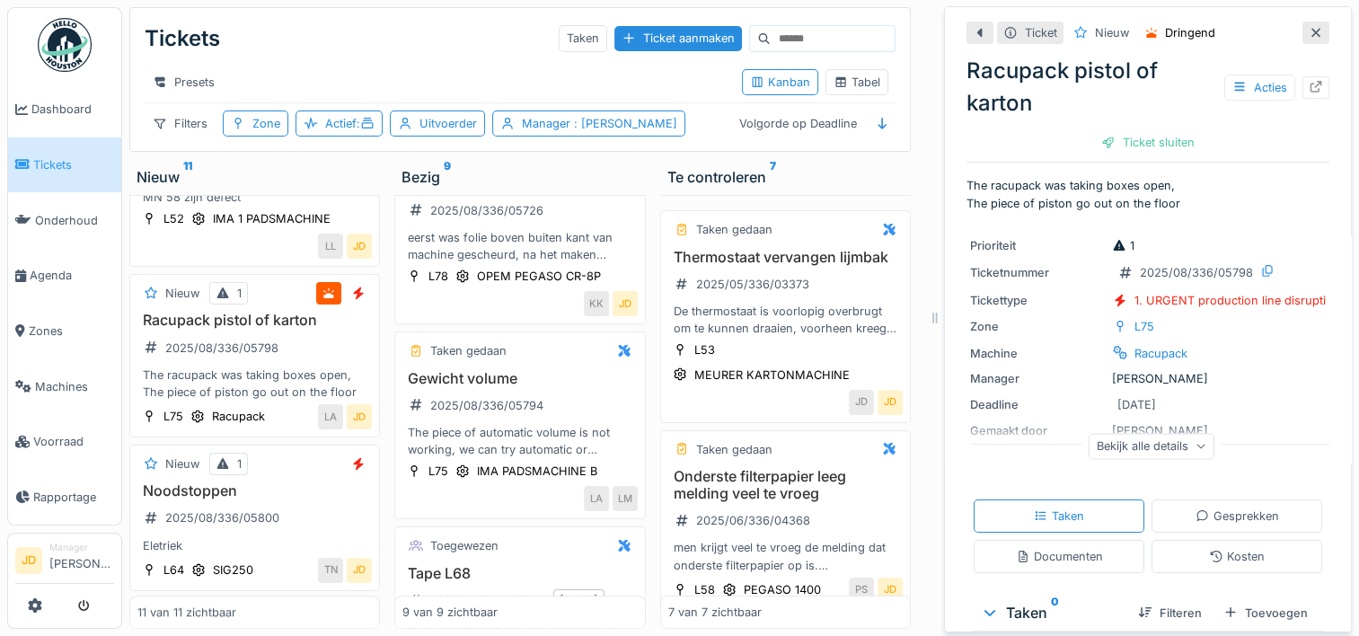
click at [1049, 533] on div "Taken Gesprekken Documenten Kosten" at bounding box center [1147, 536] width 363 height 88
click at [1047, 548] on div "Documenten" at bounding box center [1059, 556] width 87 height 17
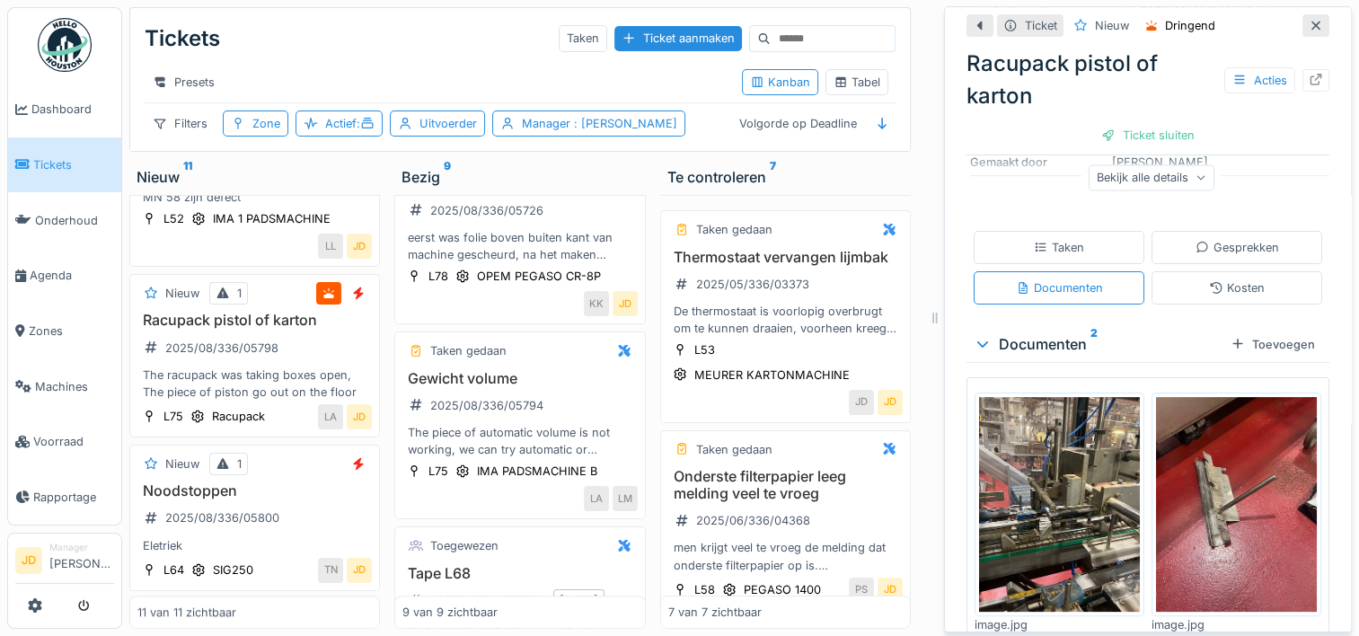
scroll to position [298, 0]
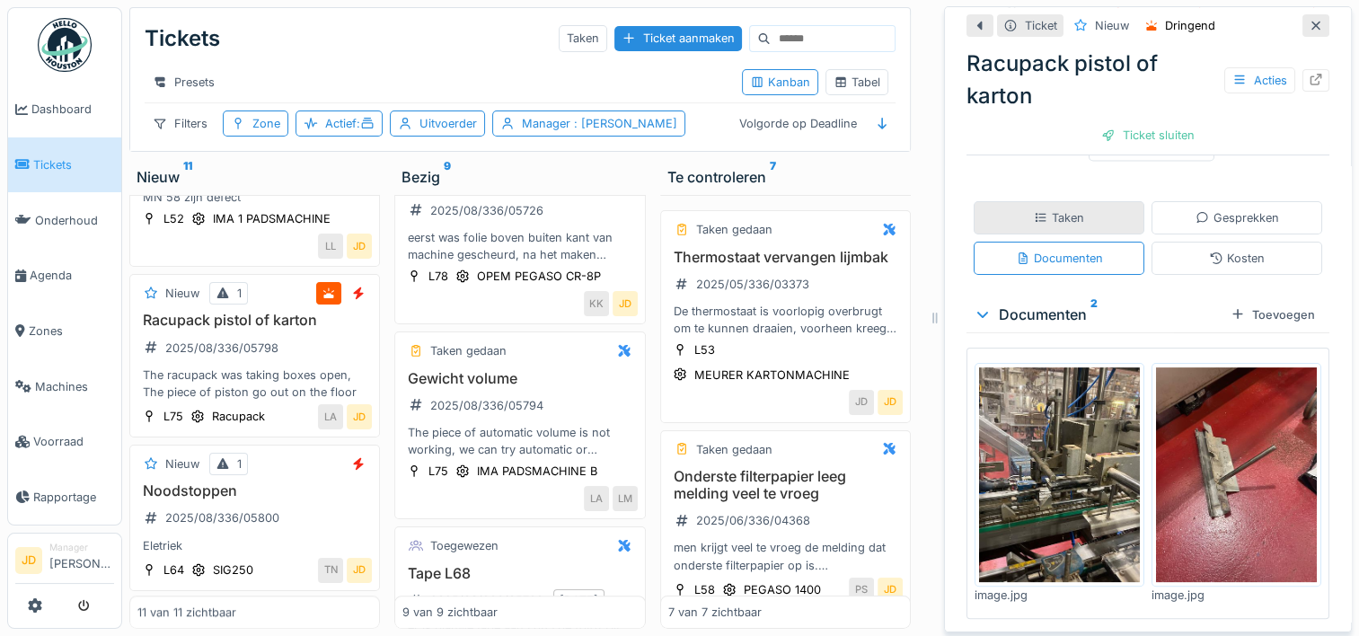
click at [1039, 209] on div "Taken" at bounding box center [1059, 217] width 50 height 17
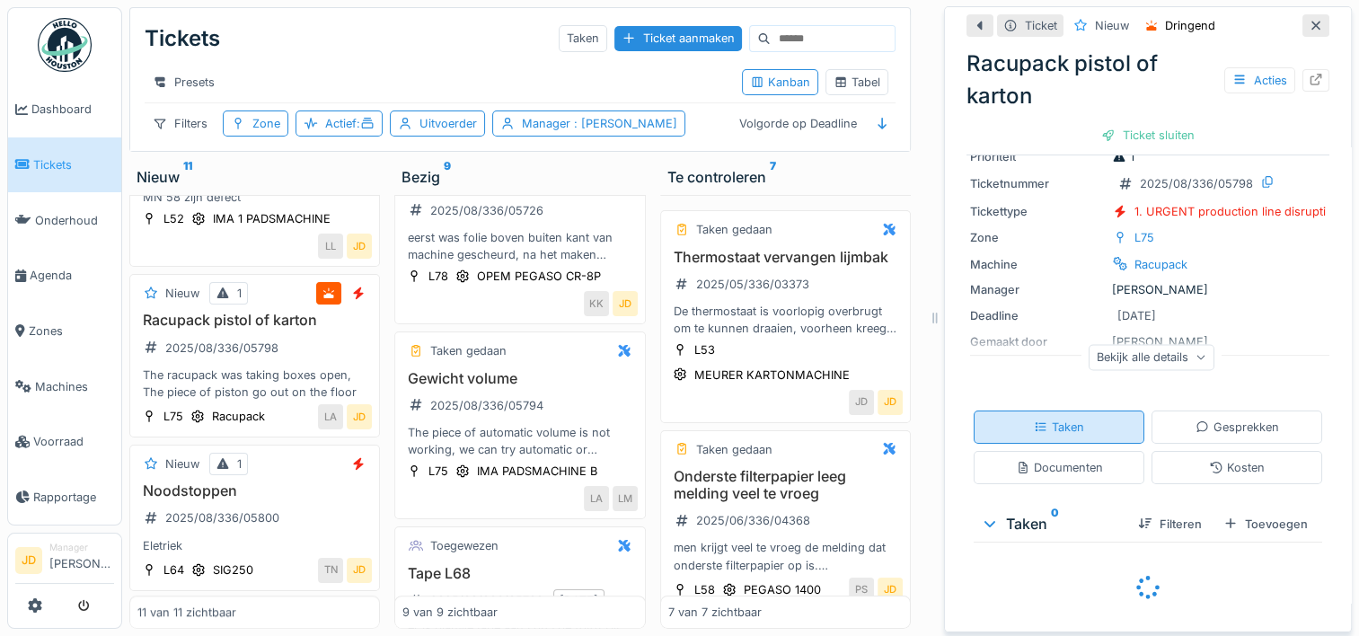
scroll to position [154, 0]
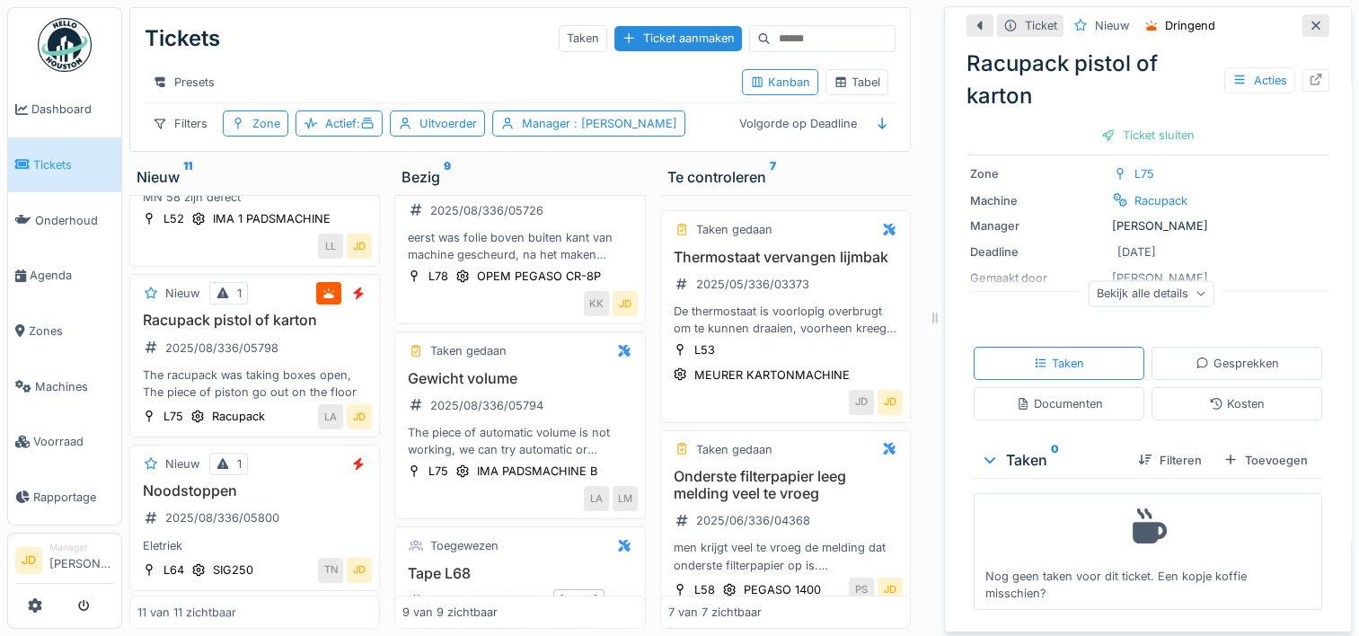
click at [1253, 462] on div "Filteren Toevoegen" at bounding box center [1218, 460] width 191 height 31
click at [1260, 449] on div "Toevoegen" at bounding box center [1265, 460] width 99 height 24
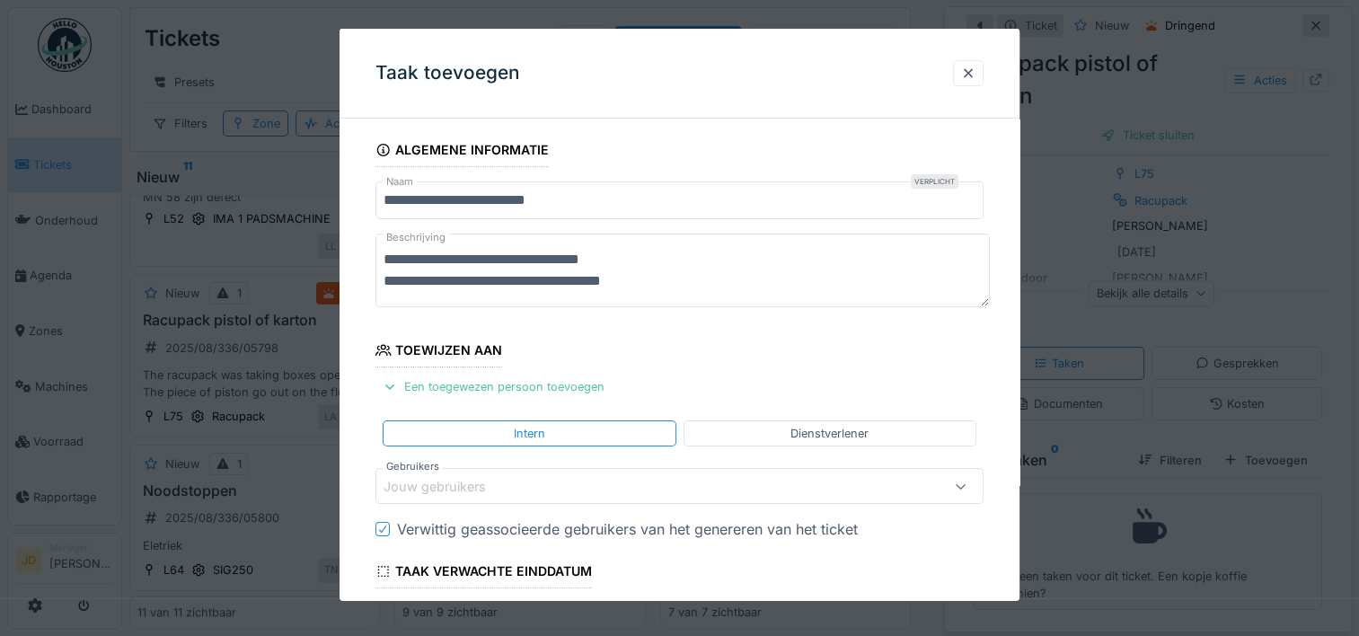
click at [435, 480] on div "Jouw gebruikers" at bounding box center [447, 486] width 128 height 20
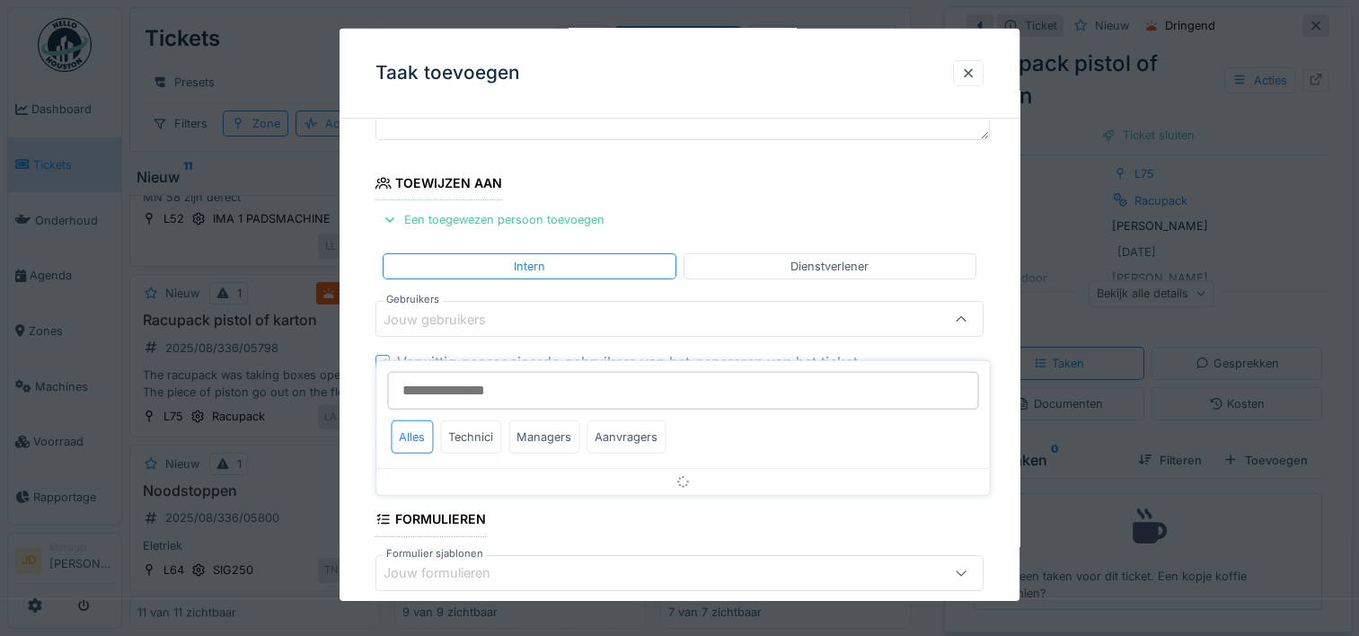
scroll to position [170, 0]
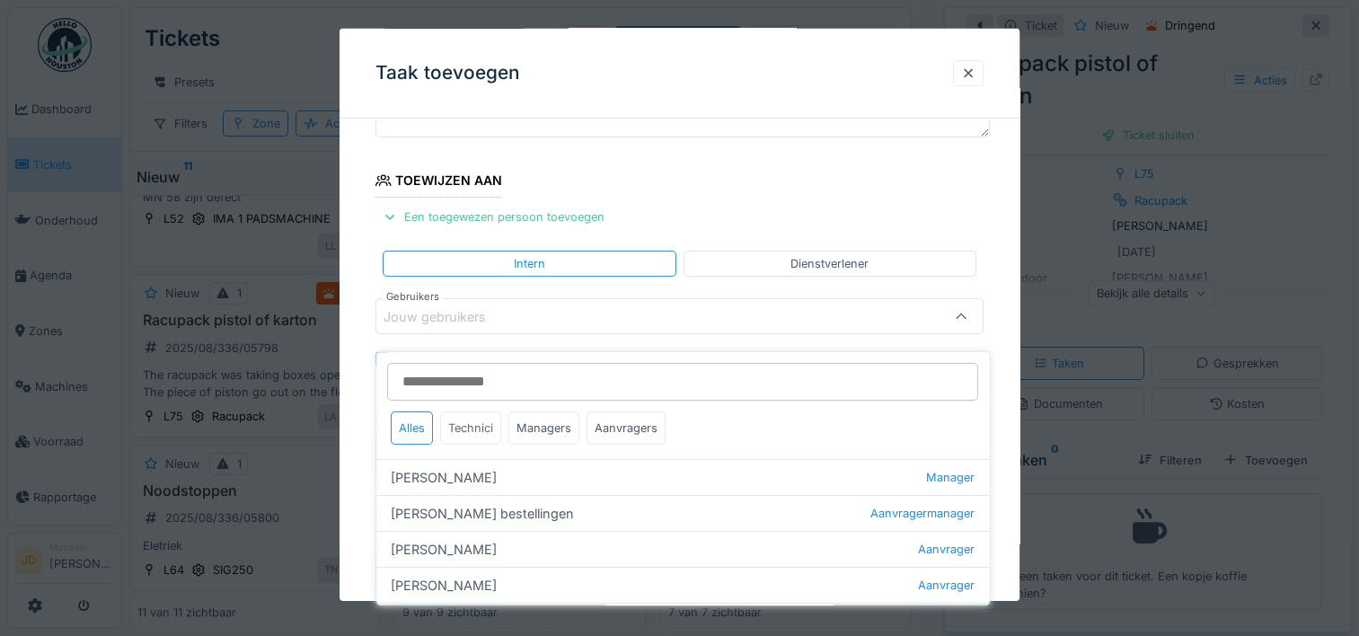
click at [478, 411] on div "Technici" at bounding box center [470, 427] width 61 height 33
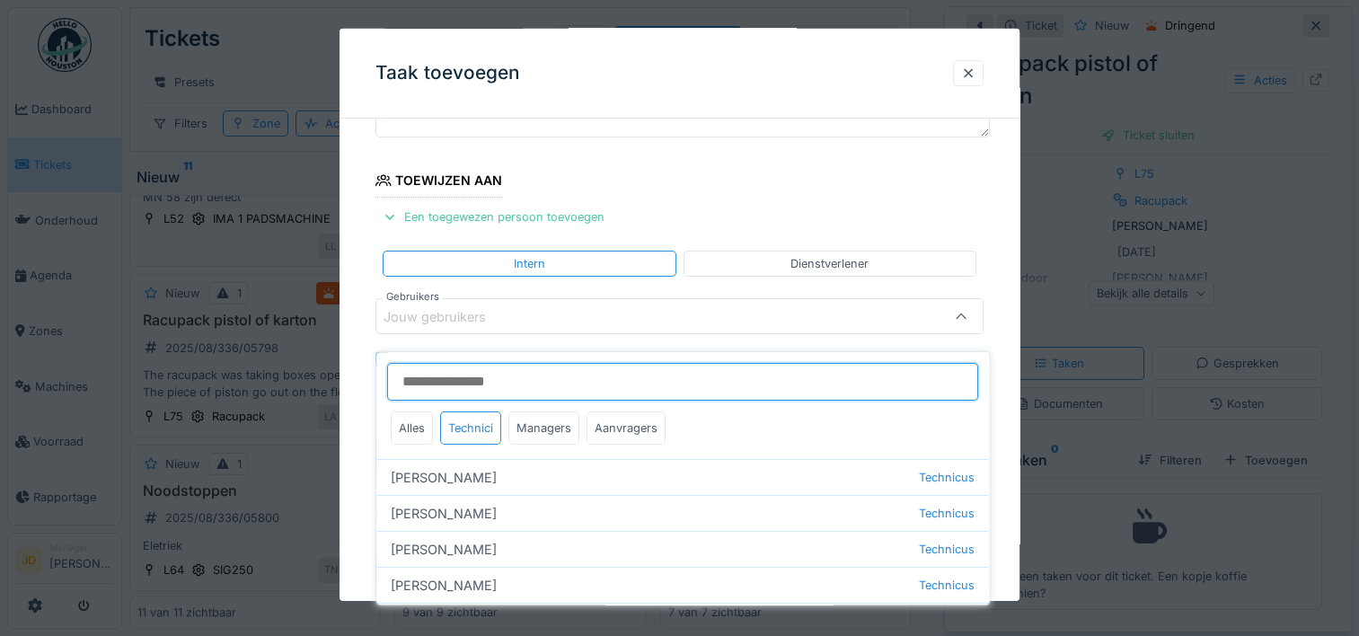
click at [527, 374] on input "Gebruikers" at bounding box center [682, 382] width 591 height 38
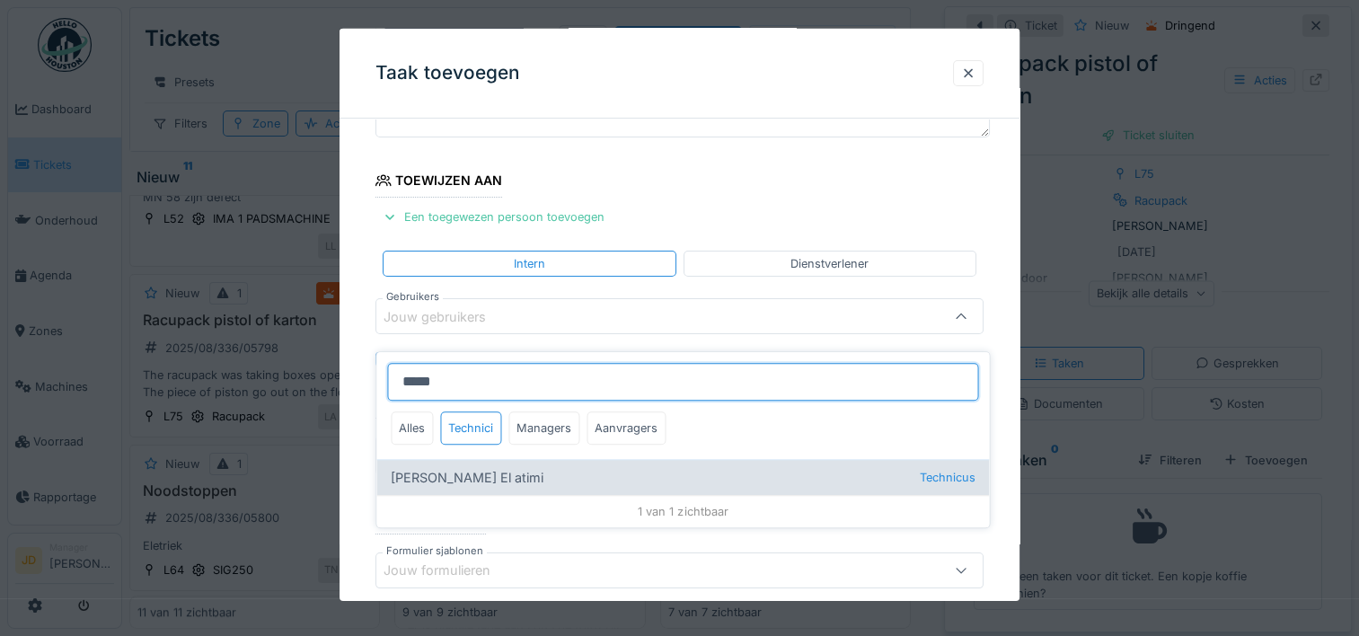
type input "*****"
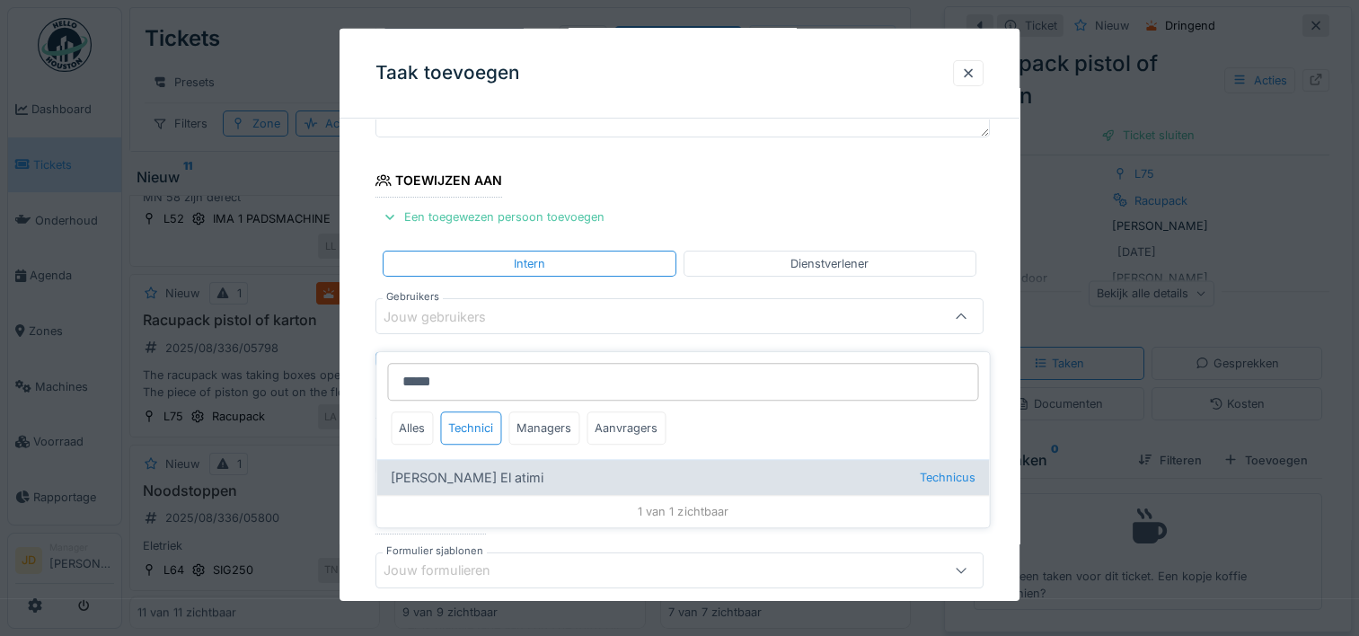
click at [495, 459] on div "Karim El atimi Technicus" at bounding box center [682, 477] width 612 height 36
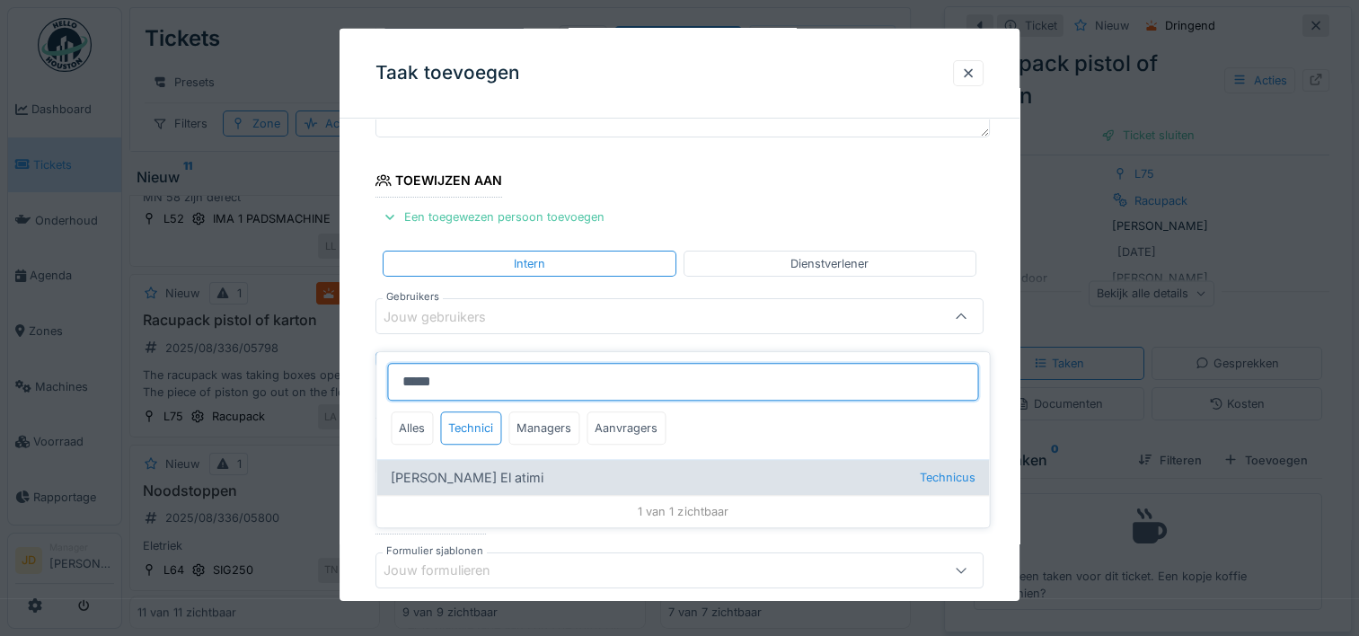
type input "****"
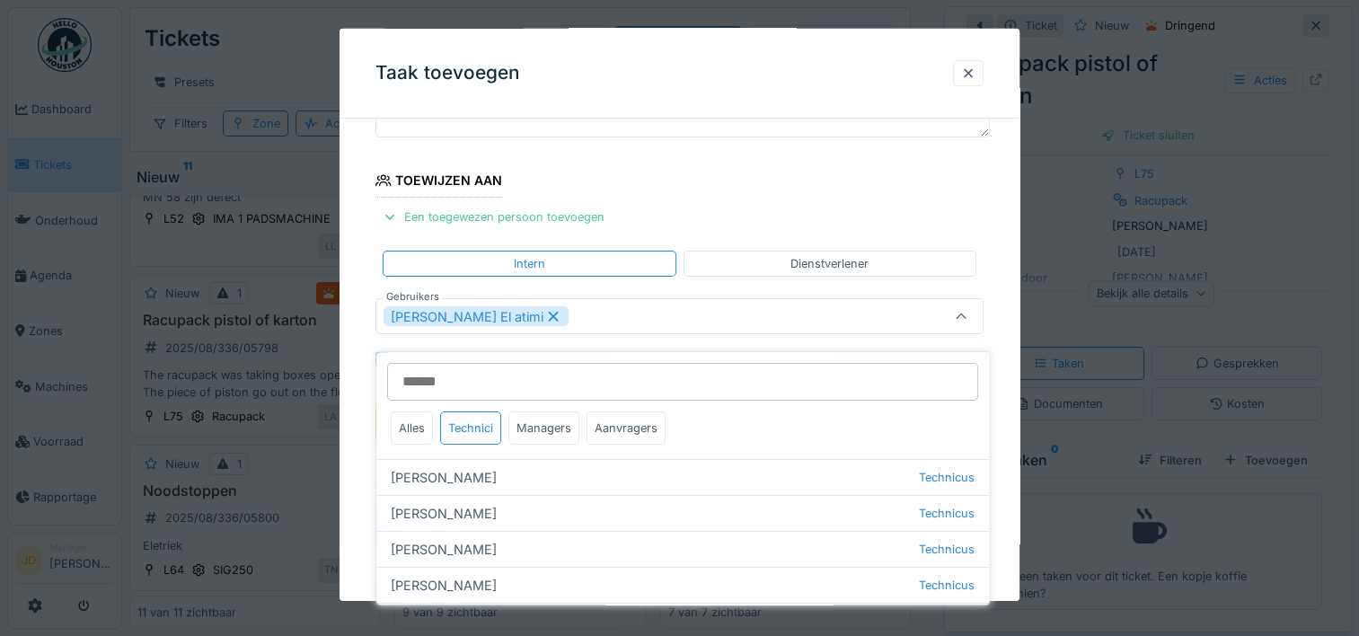
click at [968, 320] on icon at bounding box center [961, 317] width 14 height 12
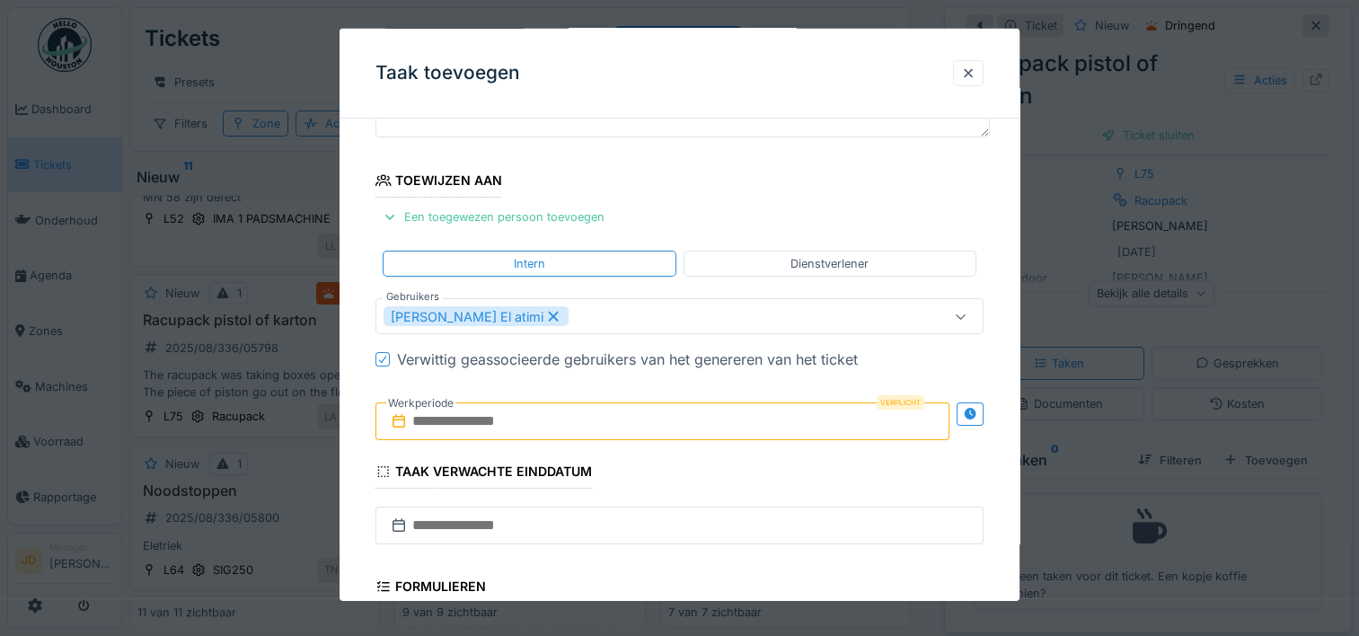
click at [478, 419] on input "text" at bounding box center [662, 421] width 574 height 38
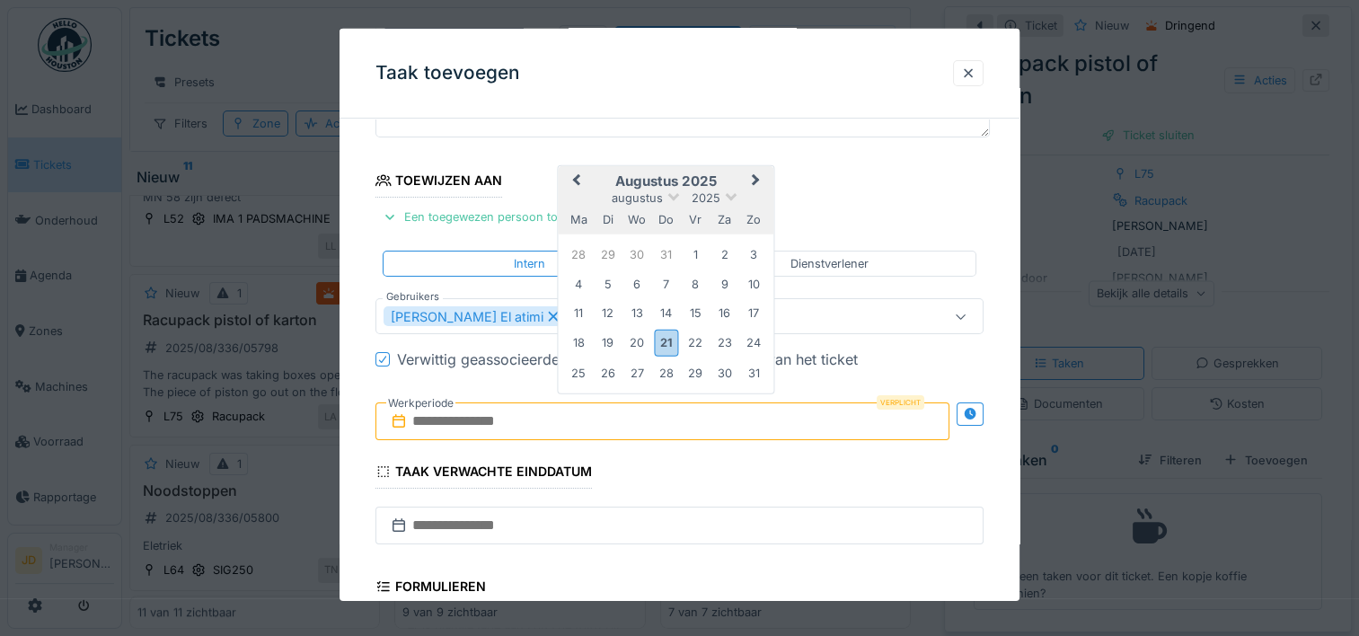
click at [718, 173] on h2 "augustus 2025" at bounding box center [667, 181] width 216 height 16
click at [665, 330] on div "21" at bounding box center [666, 343] width 24 height 26
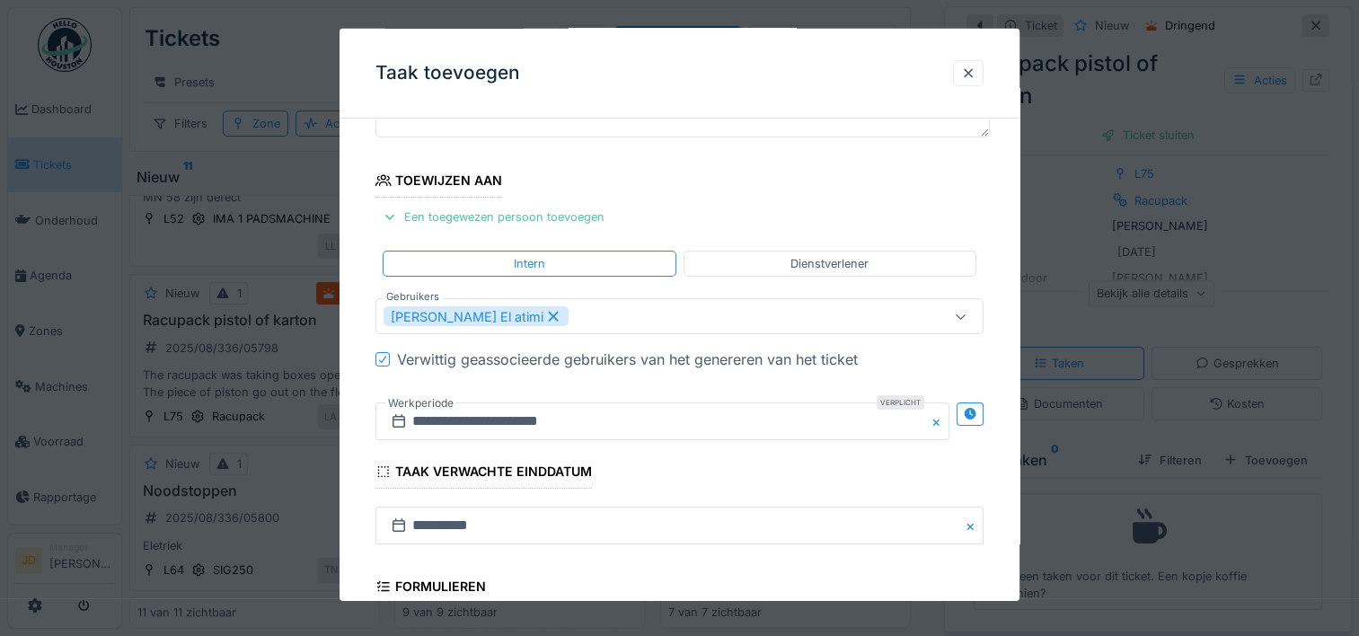
scroll to position [449, 0]
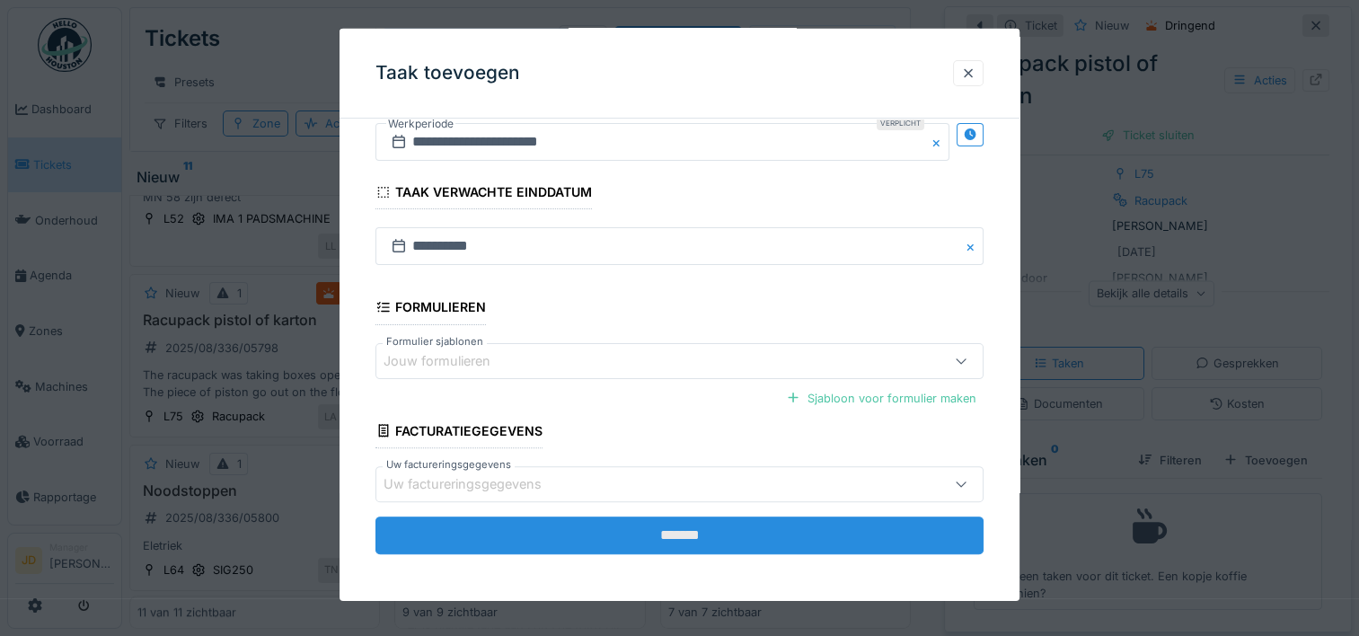
click at [661, 535] on input "*******" at bounding box center [679, 535] width 608 height 38
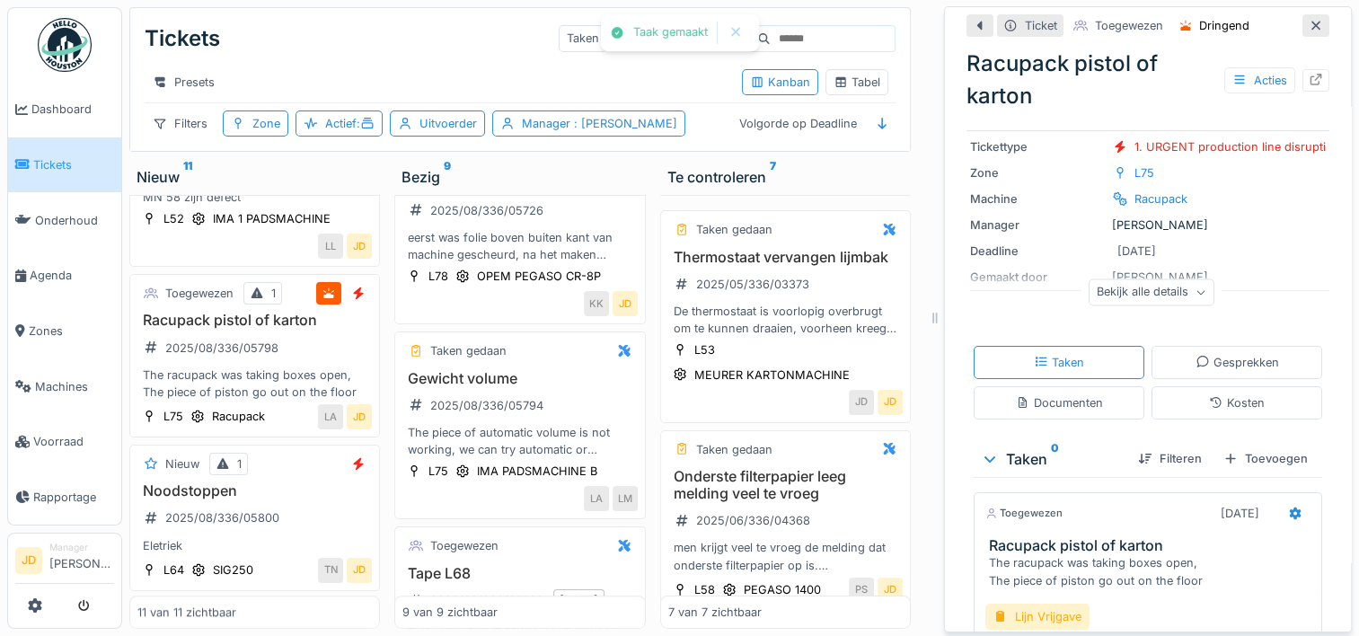
scroll to position [172, 0]
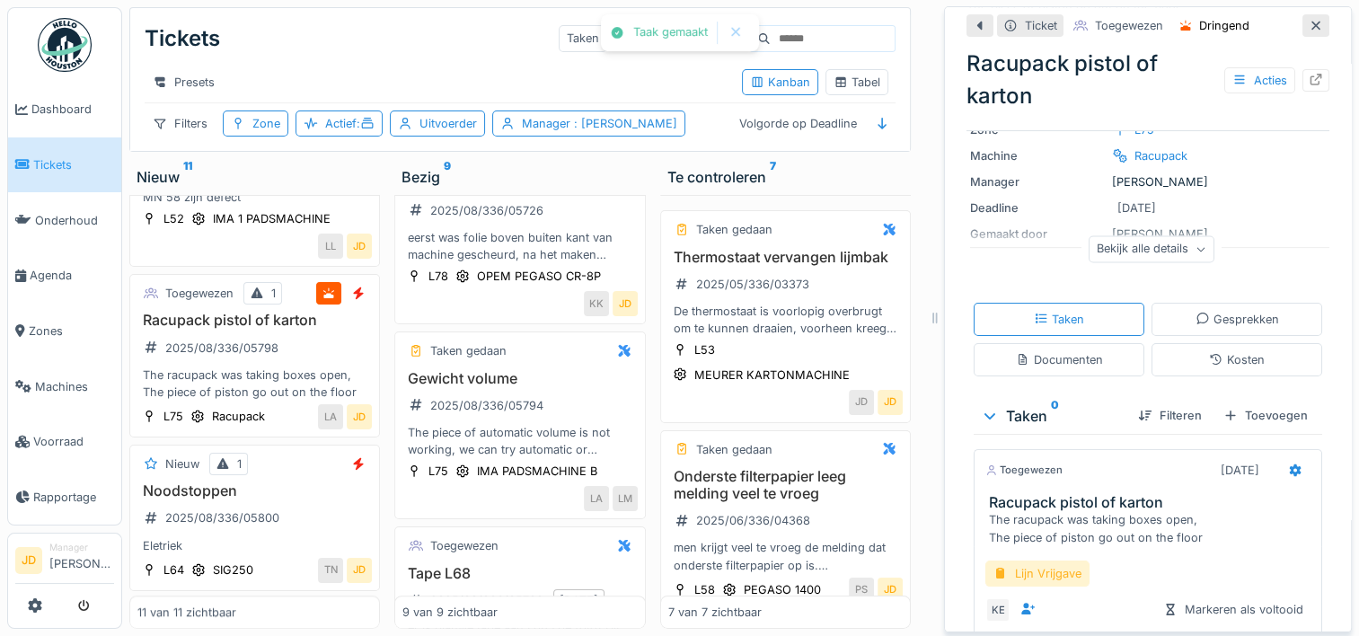
click at [1043, 560] on div "Lijn Vrijgave" at bounding box center [1037, 573] width 104 height 26
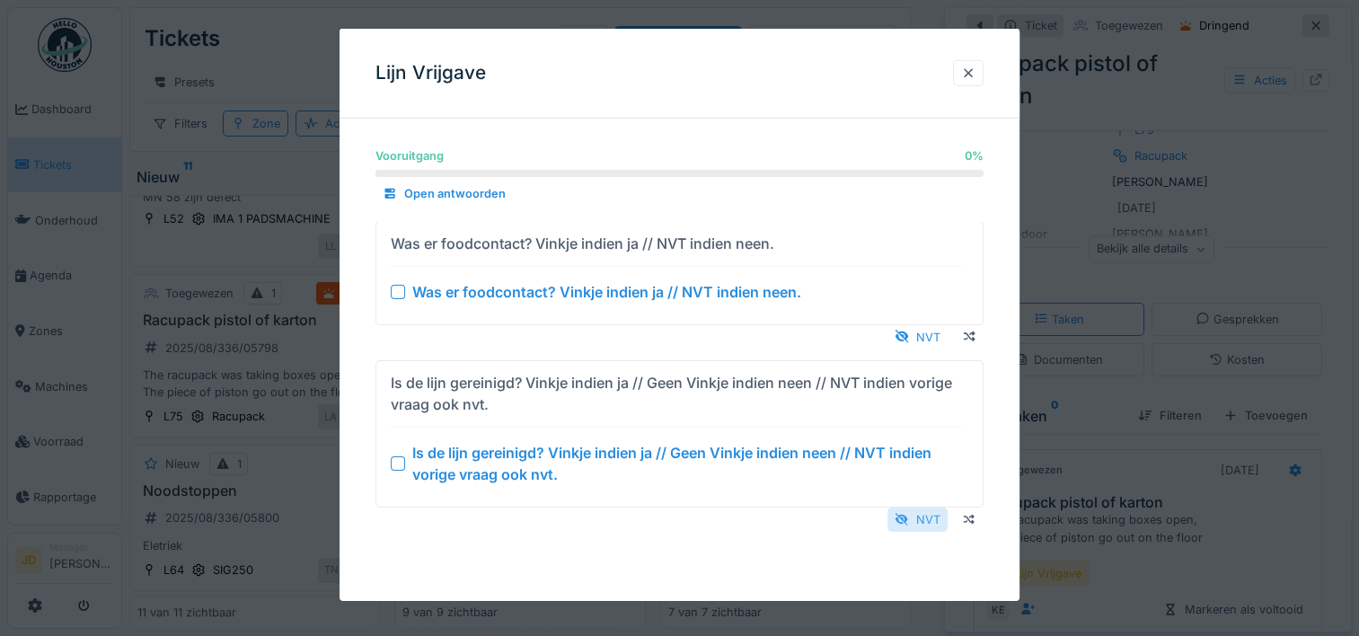
click at [909, 513] on div at bounding box center [901, 519] width 14 height 17
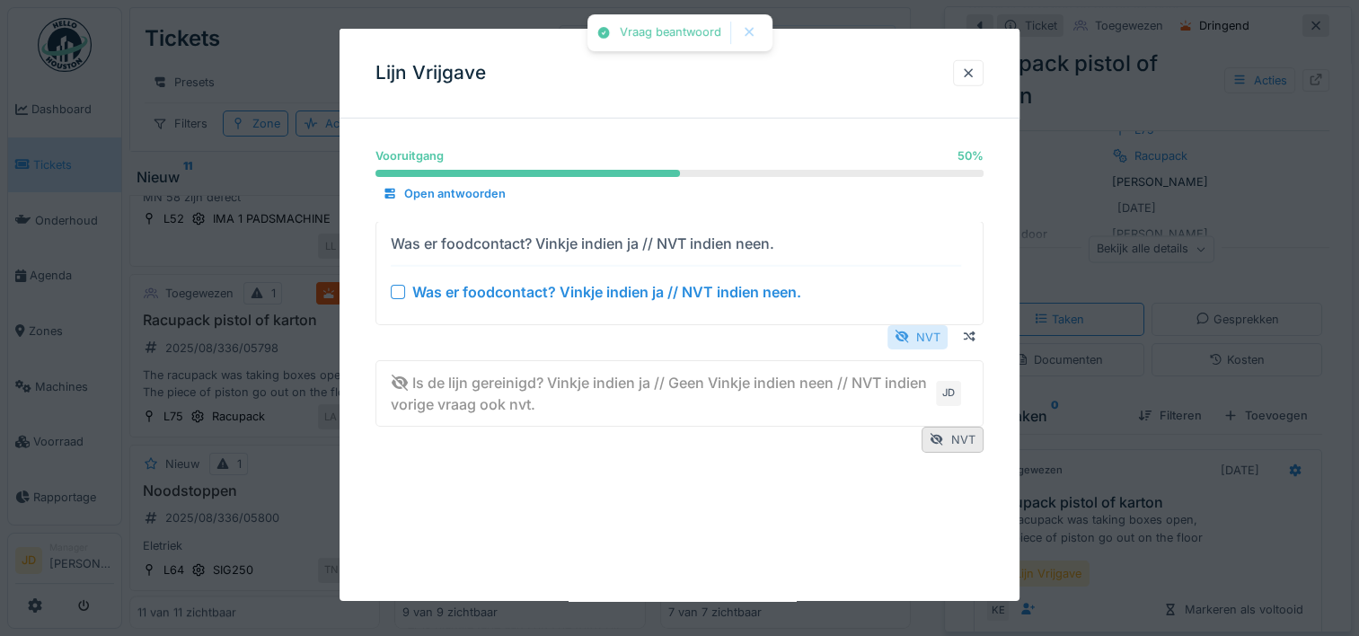
click at [928, 338] on div "NVT" at bounding box center [917, 336] width 60 height 24
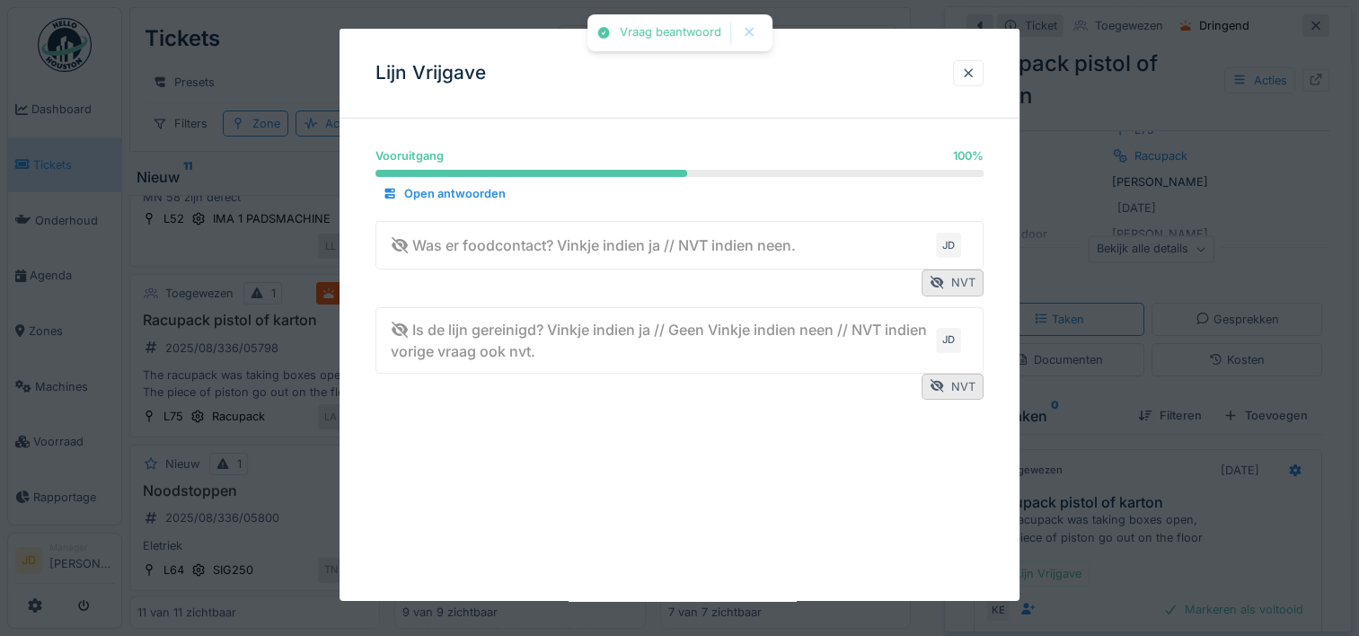
click at [1153, 549] on div at bounding box center [679, 318] width 1359 height 636
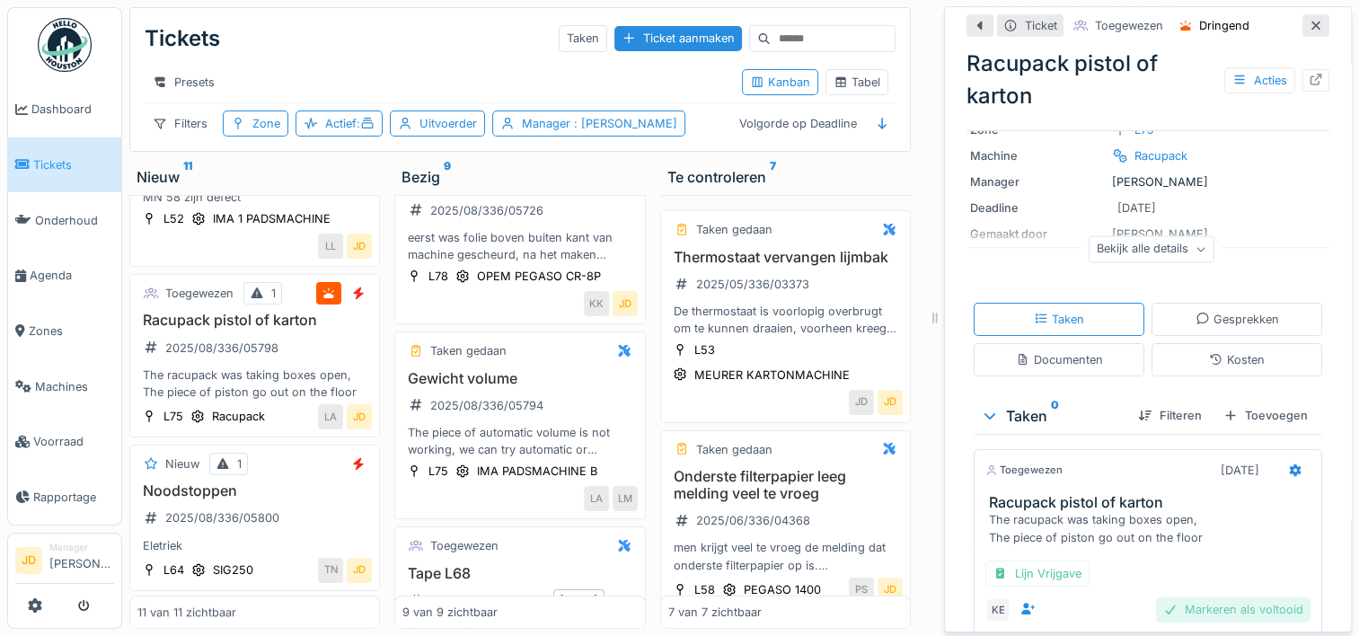
click at [1203, 597] on div "Markeren als voltooid" at bounding box center [1233, 609] width 154 height 24
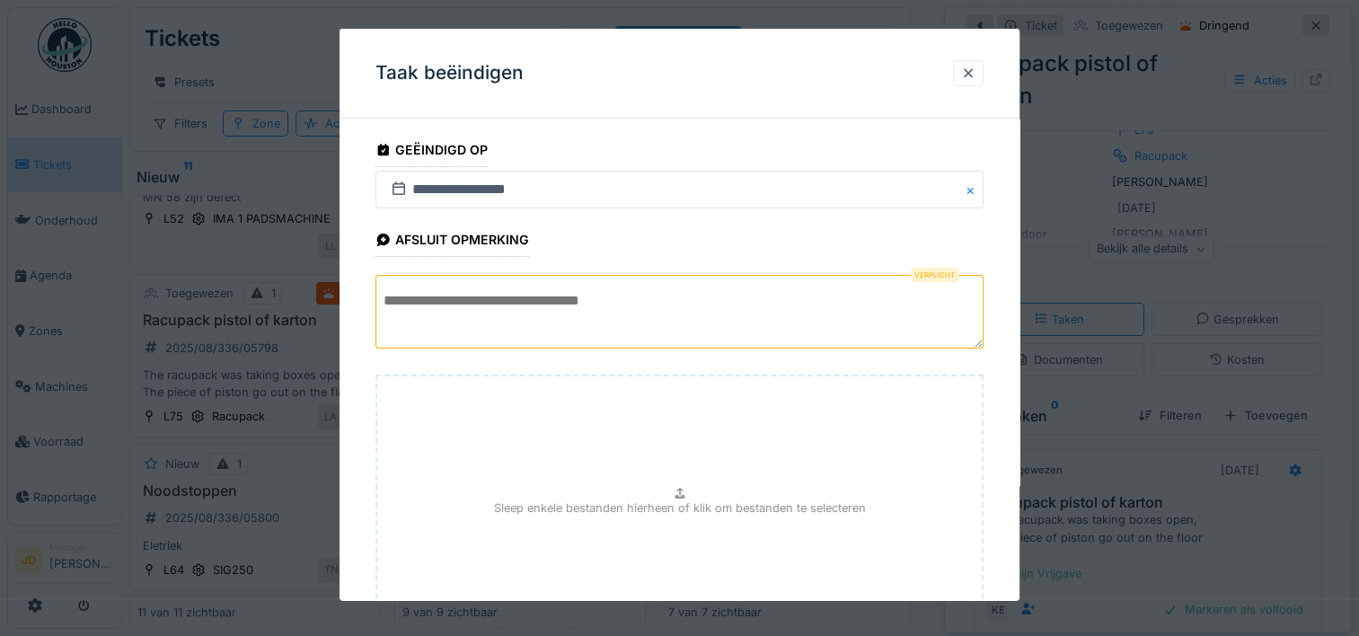
click at [756, 295] on textarea at bounding box center [679, 312] width 608 height 74
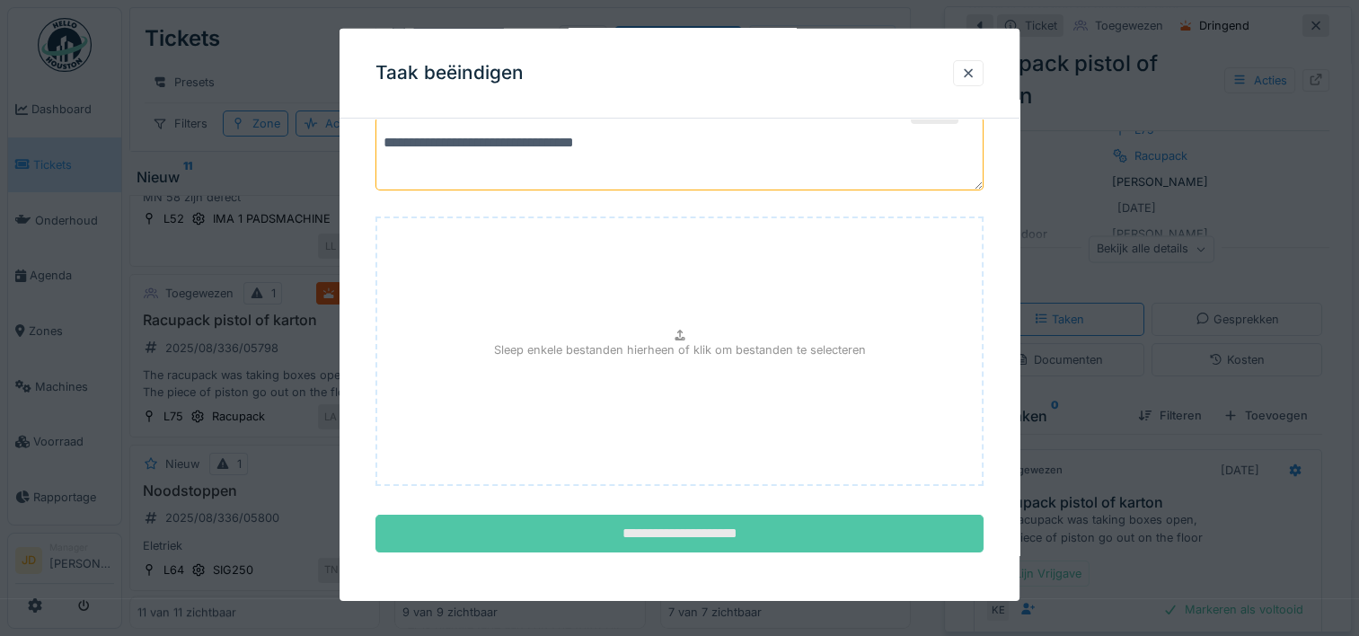
type textarea "**********"
click at [691, 523] on input "**********" at bounding box center [679, 534] width 608 height 38
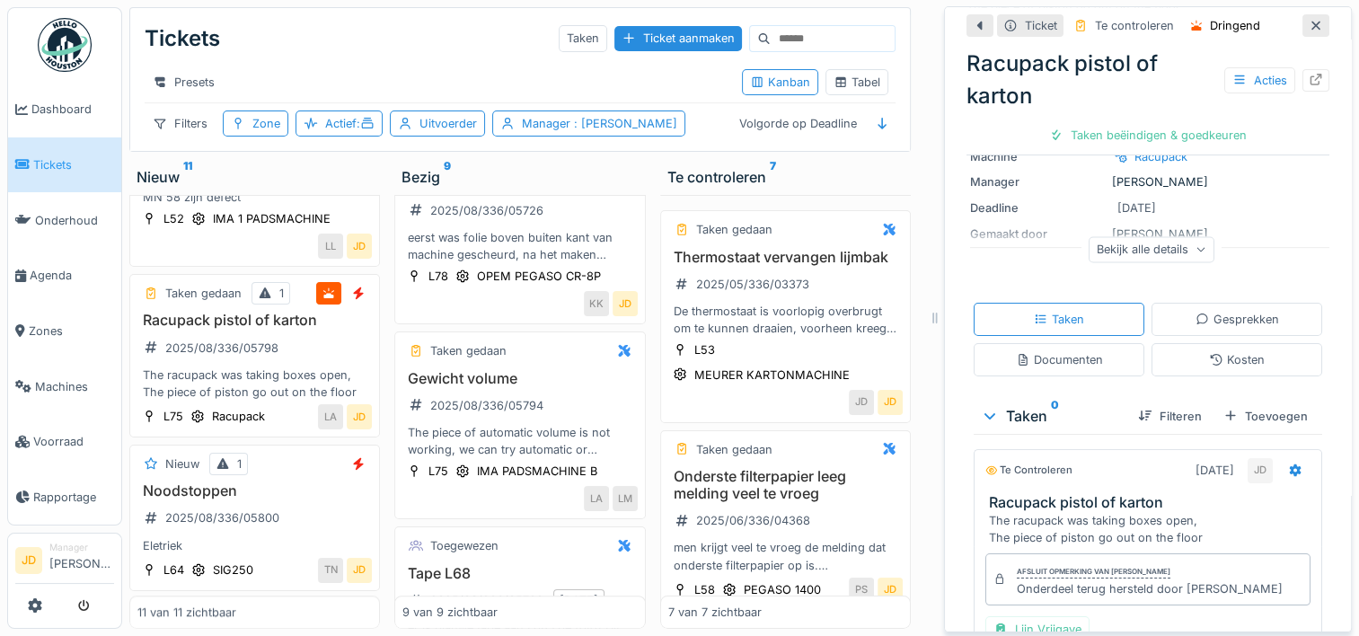
scroll to position [331, 0]
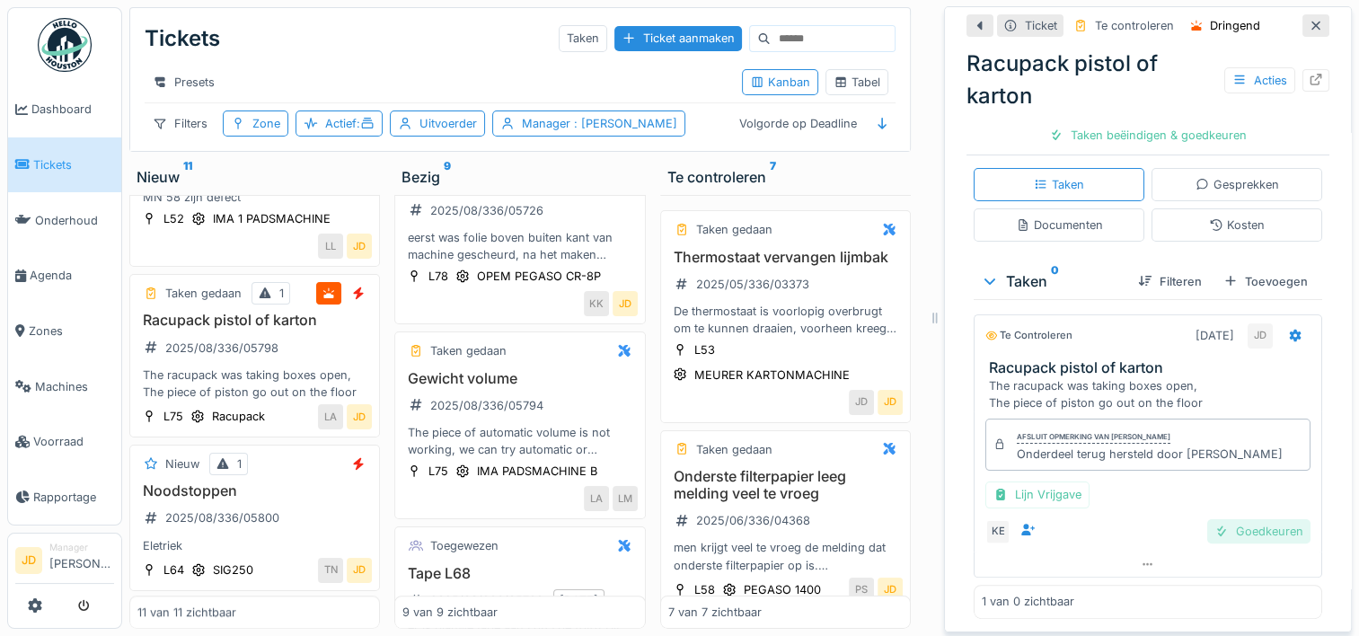
click at [1212, 524] on div "Goedkeuren" at bounding box center [1258, 531] width 103 height 24
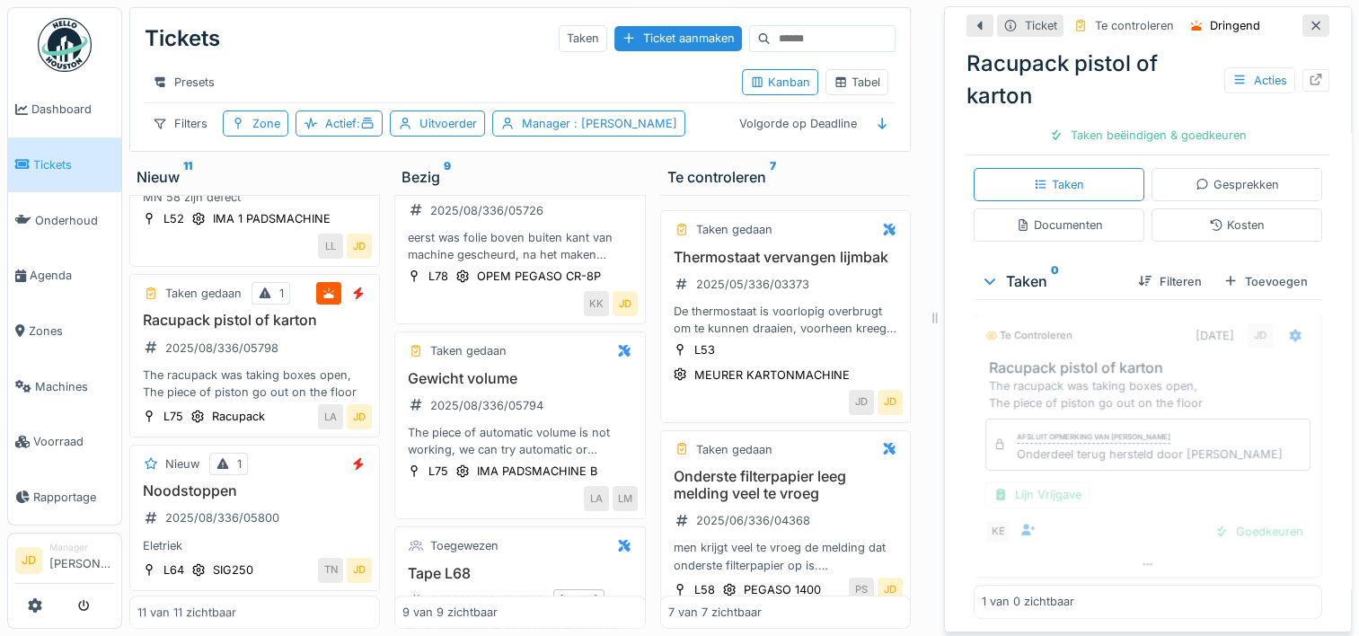
scroll to position [228, 0]
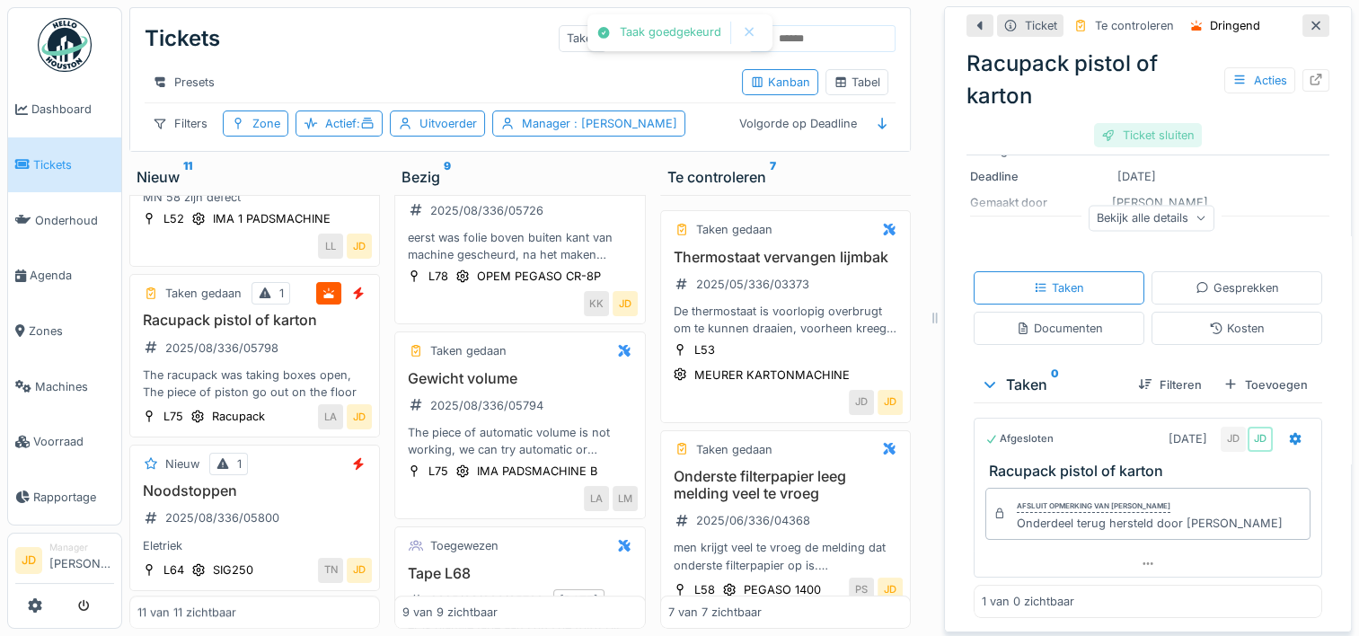
click at [1125, 127] on div "Ticket sluiten" at bounding box center [1148, 135] width 108 height 24
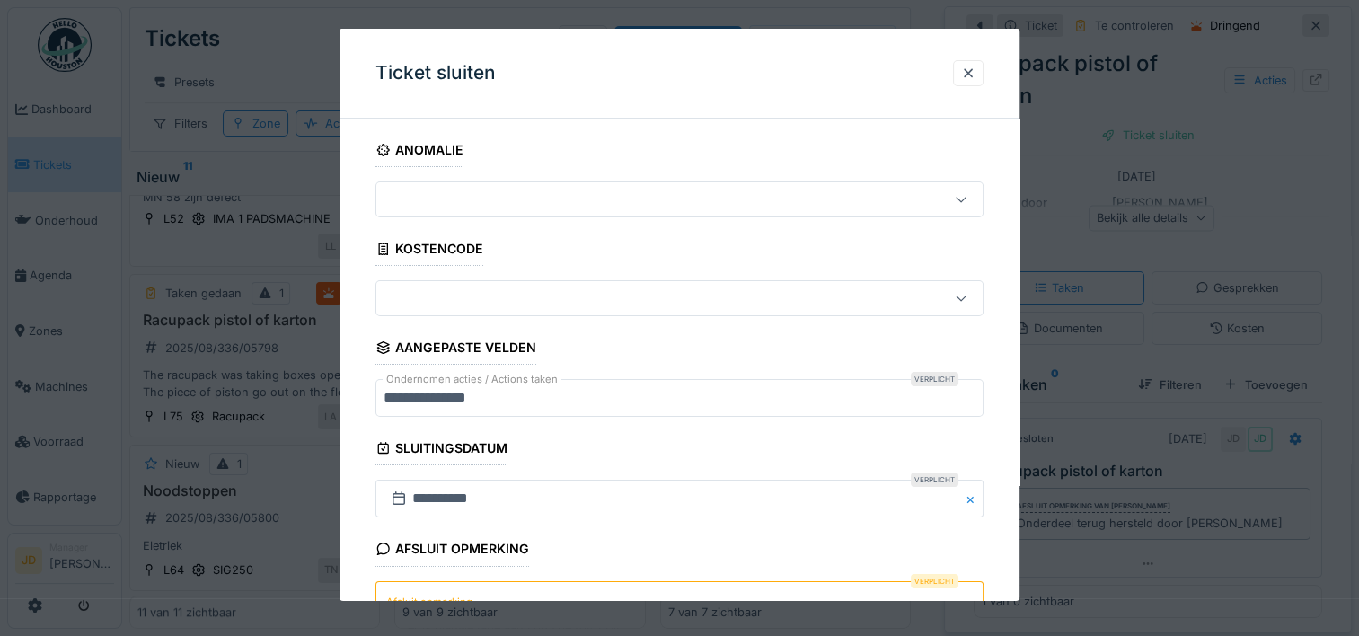
click at [463, 584] on textarea "Afsluit opmerking" at bounding box center [679, 617] width 608 height 74
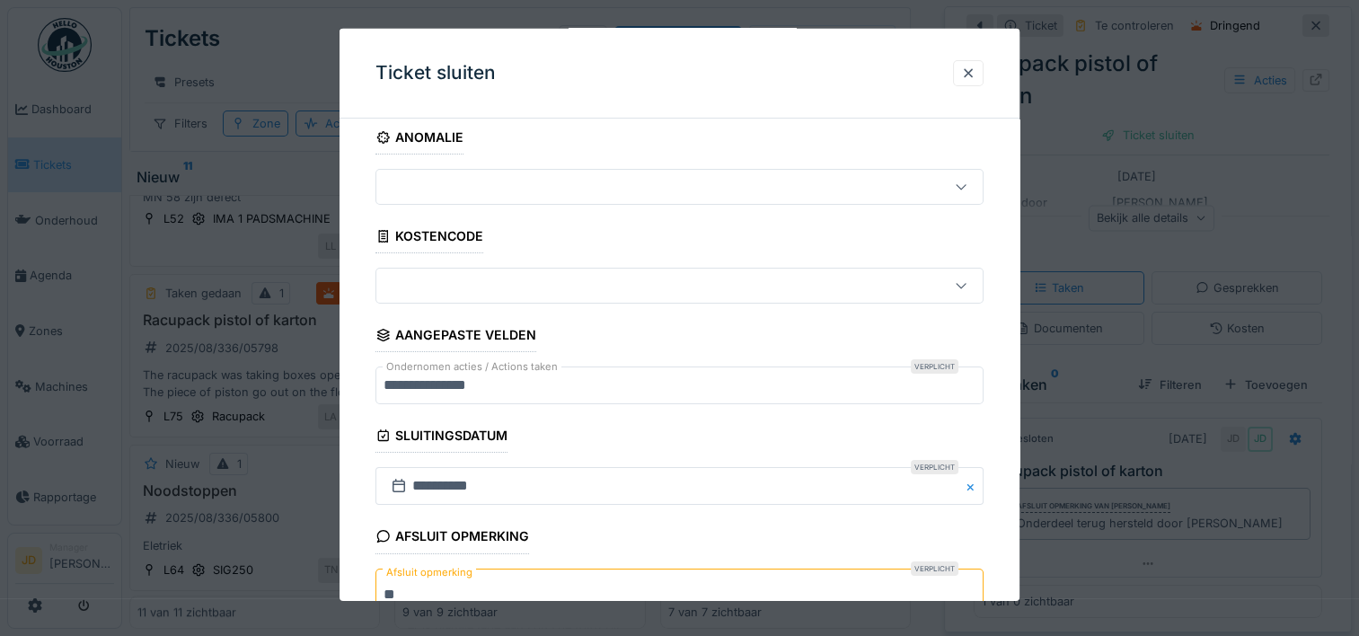
scroll to position [157, 0]
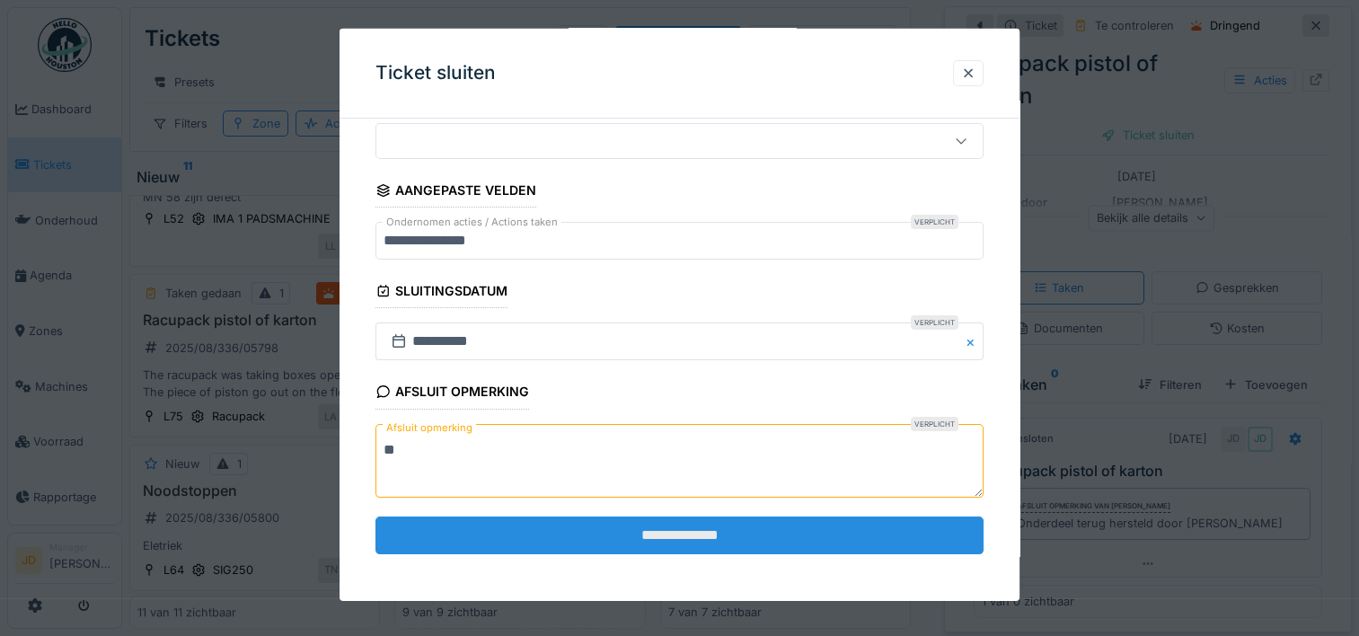
type textarea "**"
click at [577, 540] on input "**********" at bounding box center [679, 535] width 608 height 38
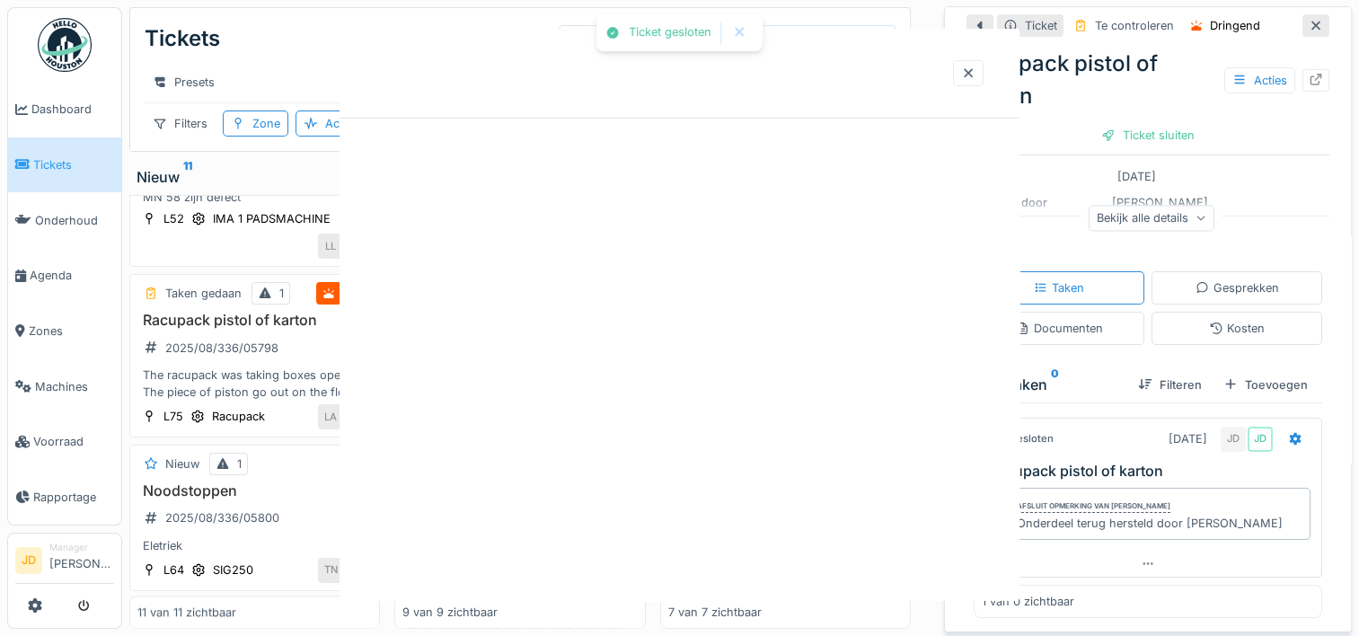
scroll to position [0, 0]
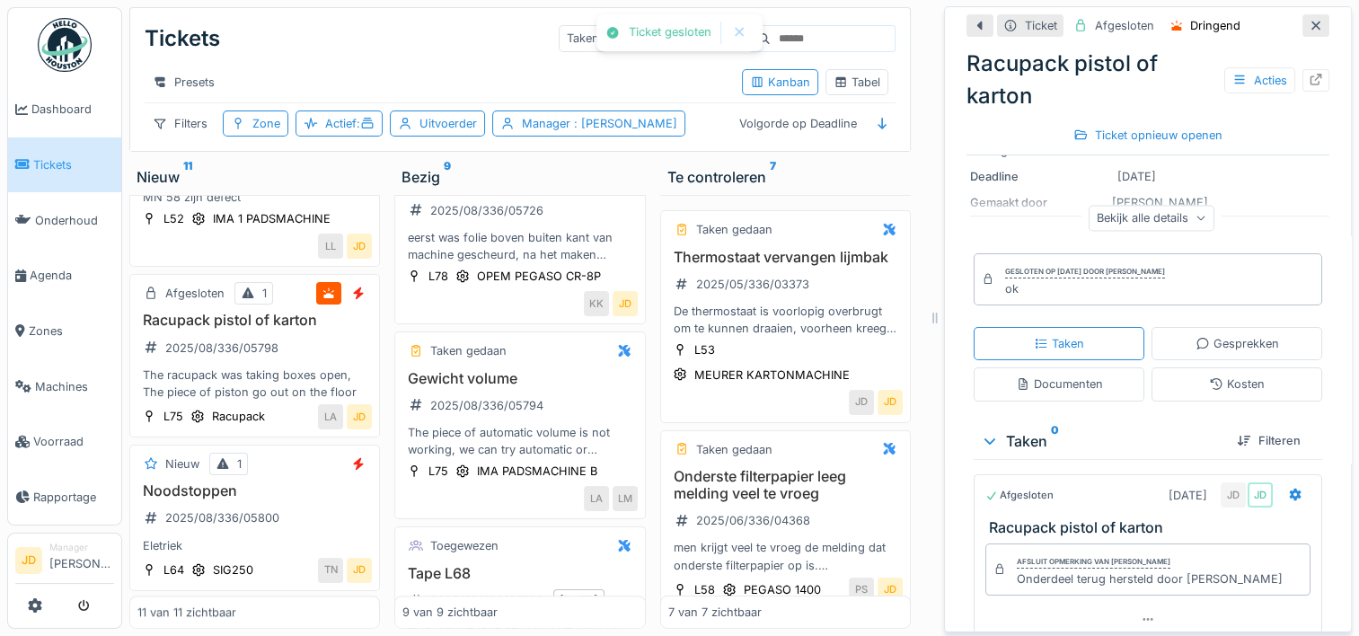
click at [1302, 14] on div at bounding box center [1315, 25] width 27 height 22
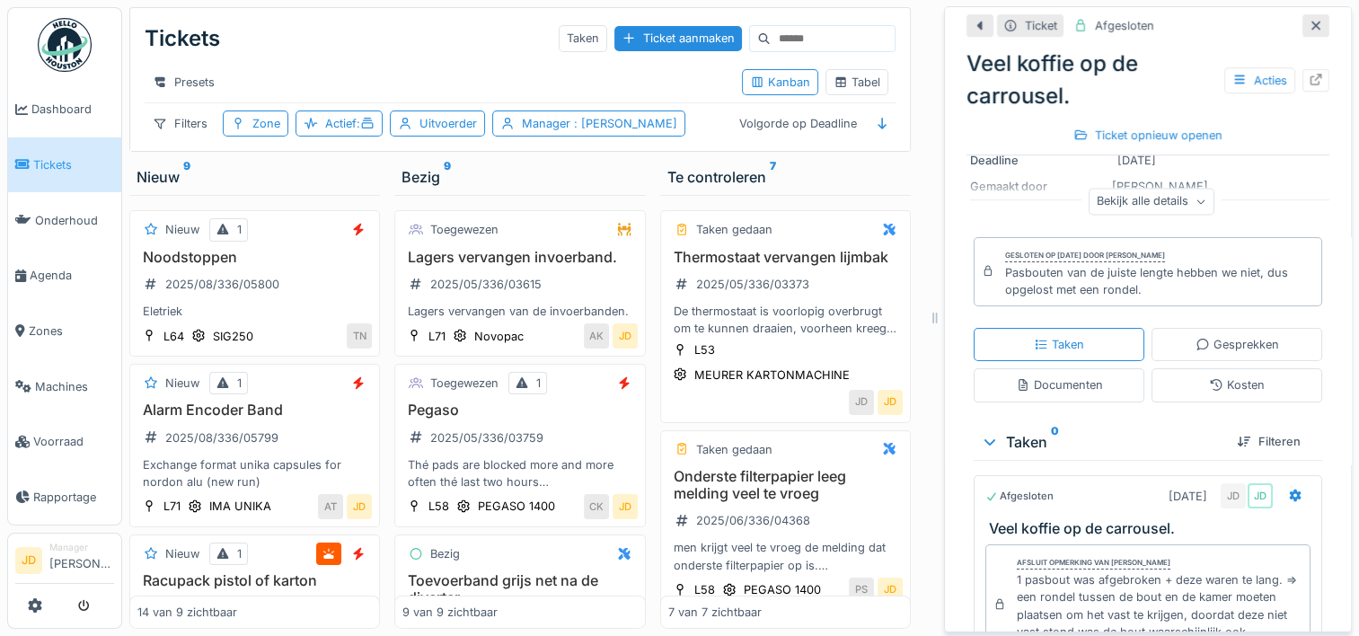
scroll to position [119, 0]
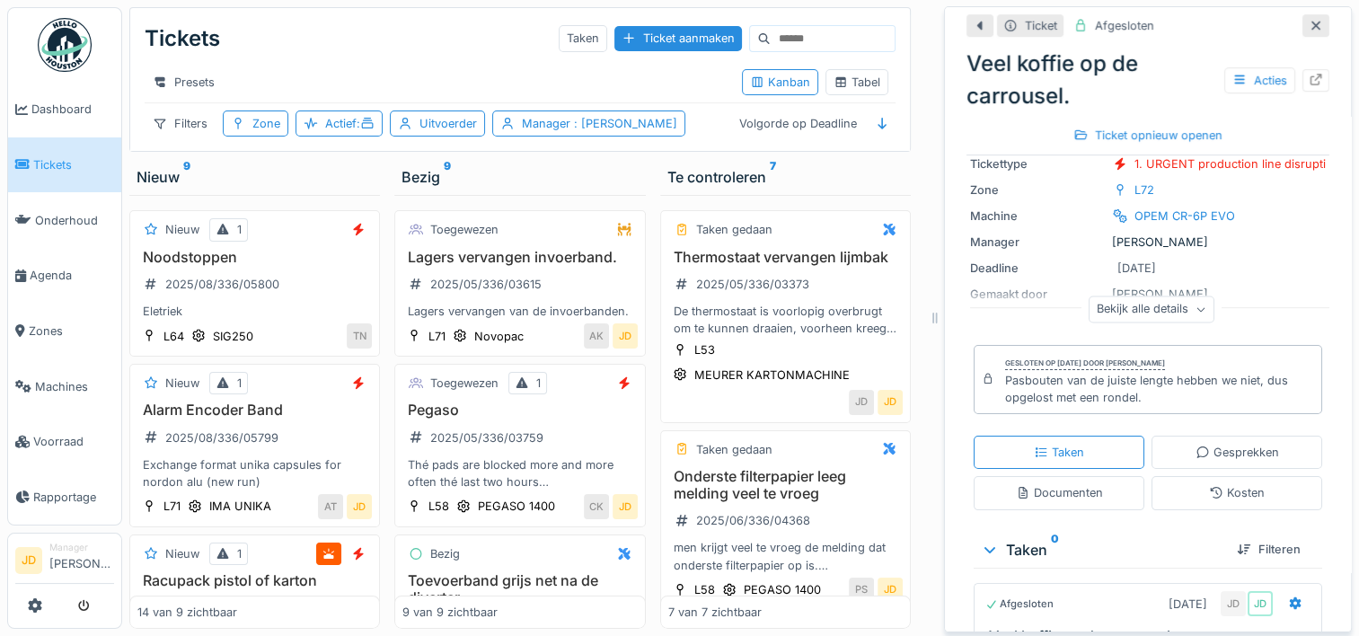
click at [1308, 20] on icon at bounding box center [1315, 26] width 14 height 12
